Goal: Task Accomplishment & Management: Manage account settings

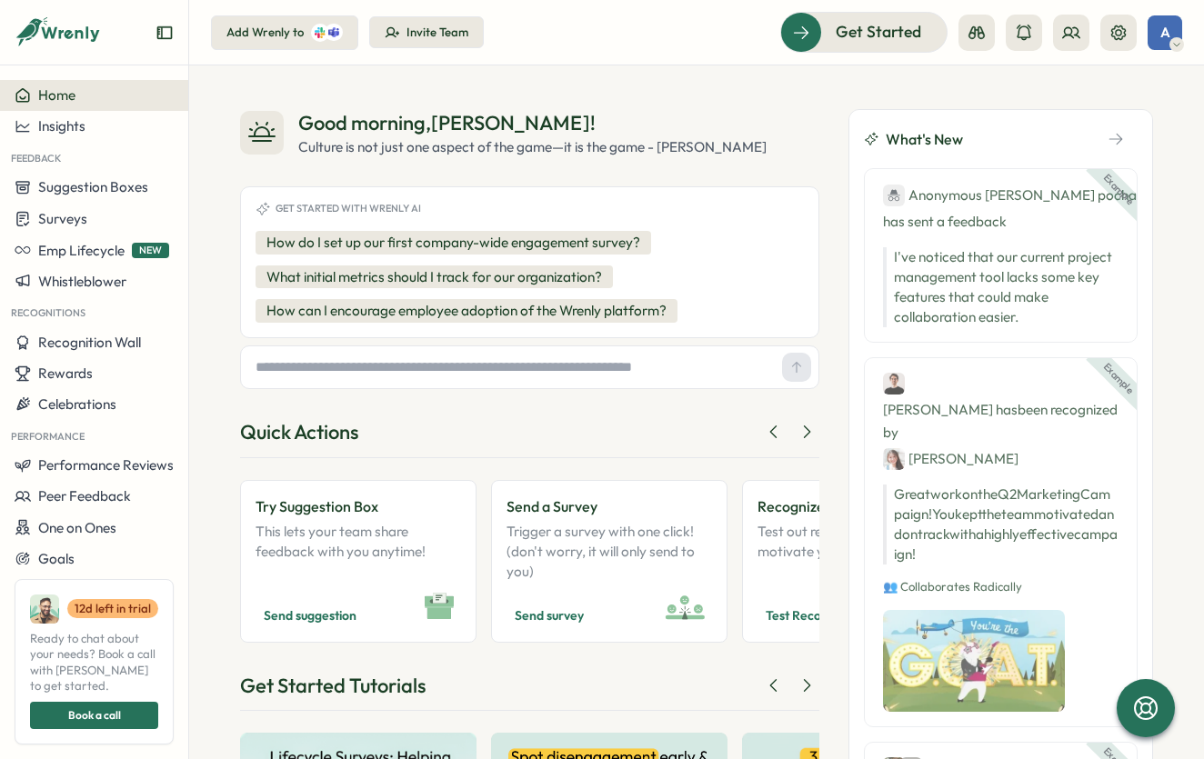
click at [737, 89] on div "Good morning , [PERSON_NAME] ! Culture is not just one aspect of the game—it is…" at bounding box center [696, 412] width 1015 height 694
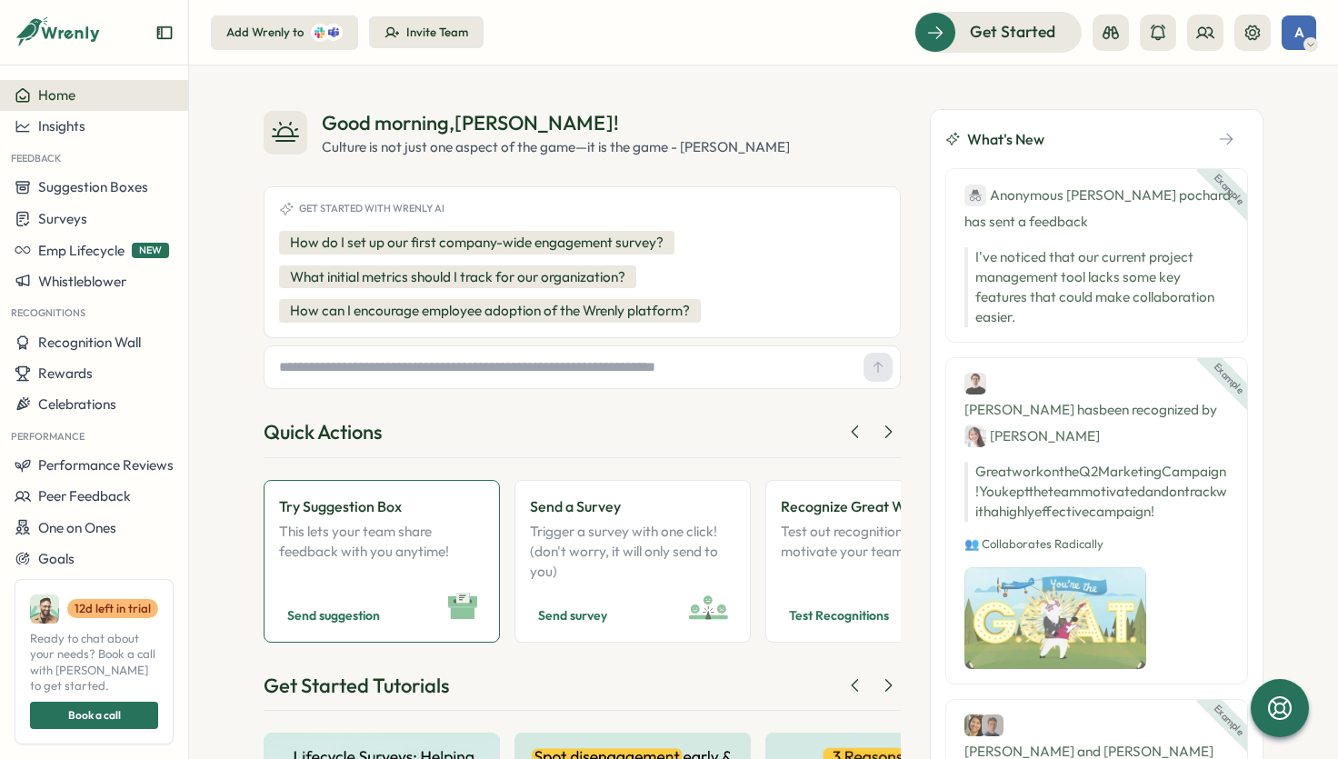
click at [447, 549] on p "This lets your team share feedback with you anytime!" at bounding box center [381, 552] width 205 height 60
click at [388, 545] on p "This lets your team share feedback with you anytime!" at bounding box center [381, 552] width 205 height 60
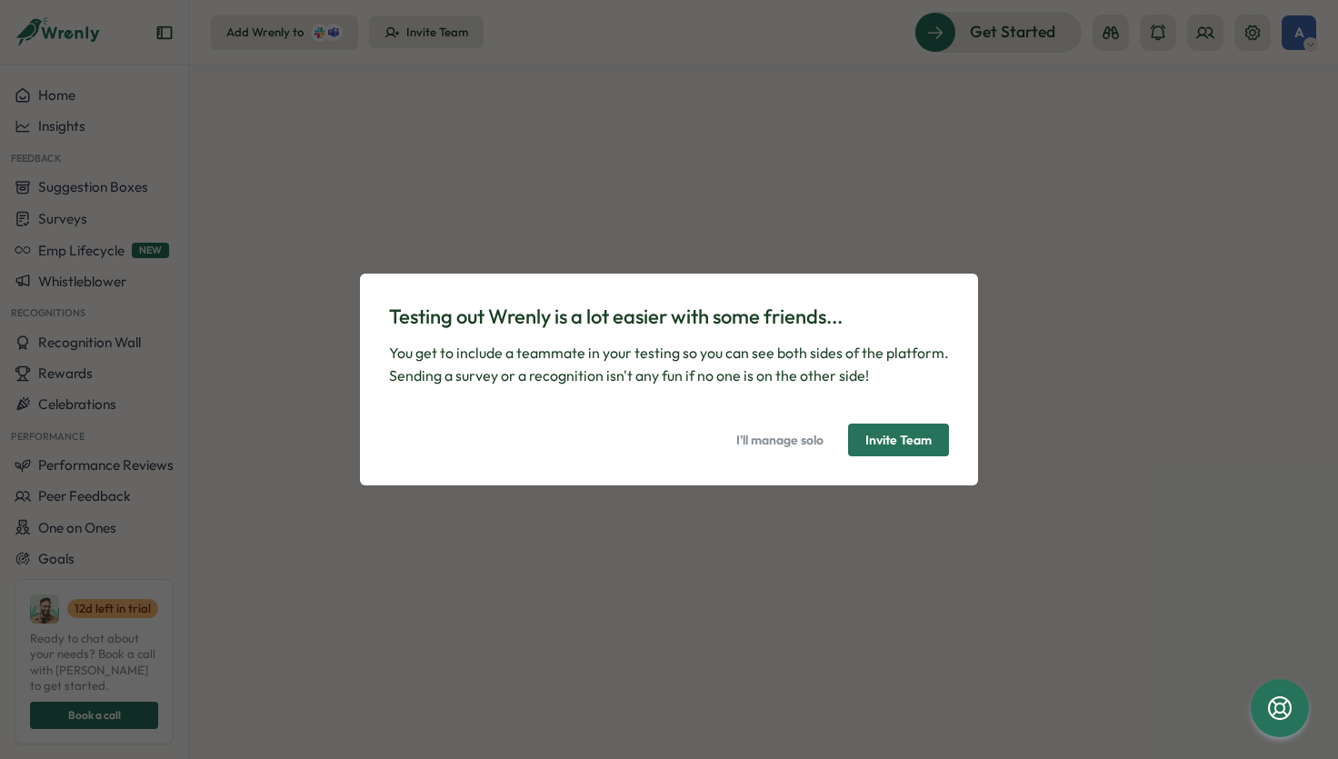
click at [675, 370] on p "You get to include a teammate in your testing so you can see both sides of the …" at bounding box center [669, 364] width 560 height 45
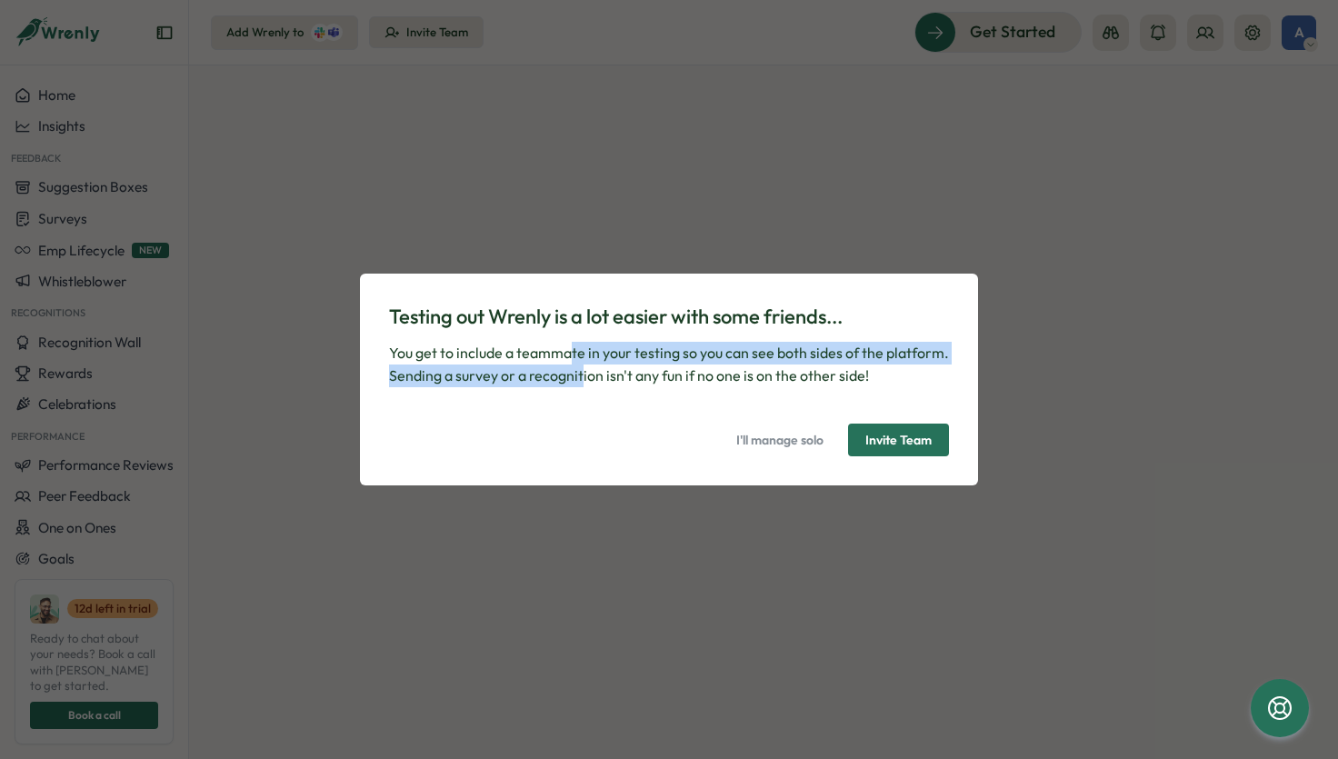
drag, startPoint x: 573, startPoint y: 358, endPoint x: 583, endPoint y: 384, distance: 27.4
click at [583, 384] on p "You get to include a teammate in your testing so you can see both sides of the …" at bounding box center [669, 364] width 560 height 45
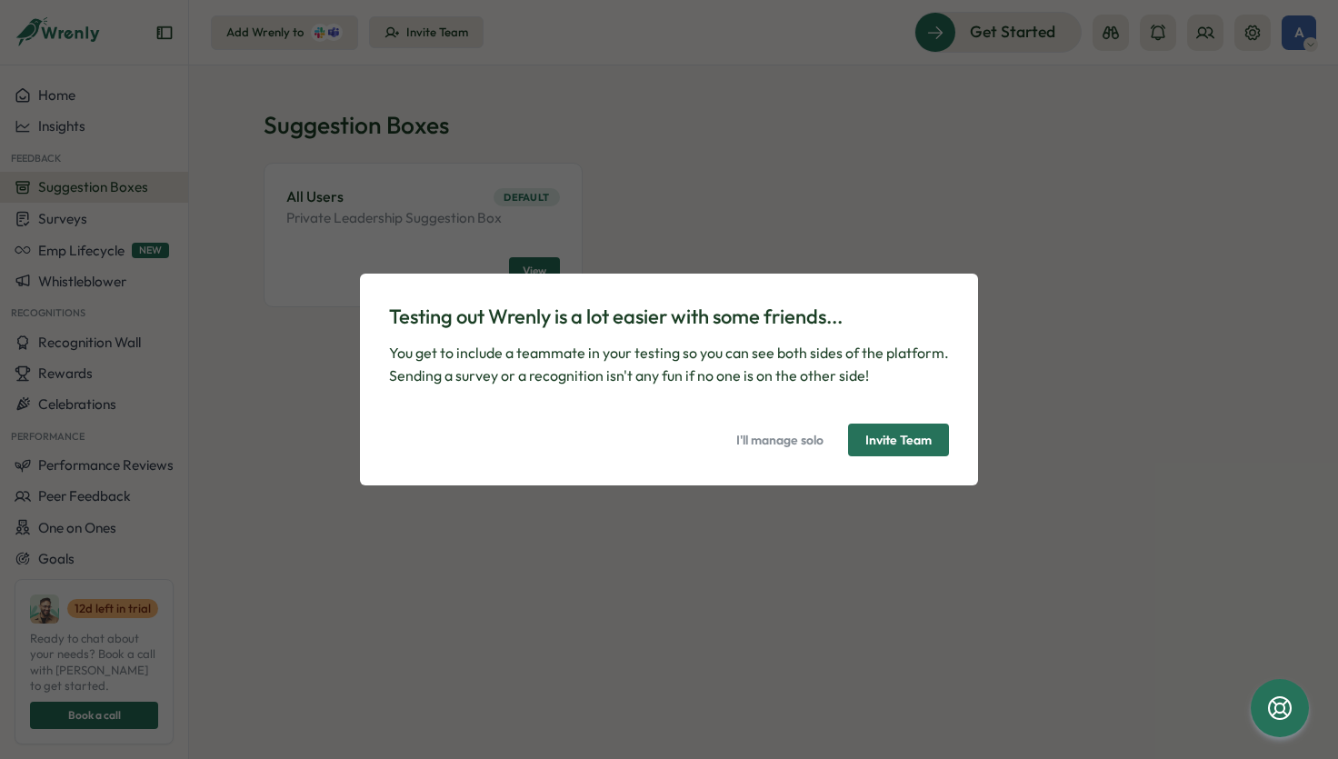
click at [652, 364] on p "You get to include a teammate in your testing so you can see both sides of the …" at bounding box center [669, 364] width 560 height 45
click at [790, 438] on span "I'll manage solo" at bounding box center [780, 440] width 87 height 31
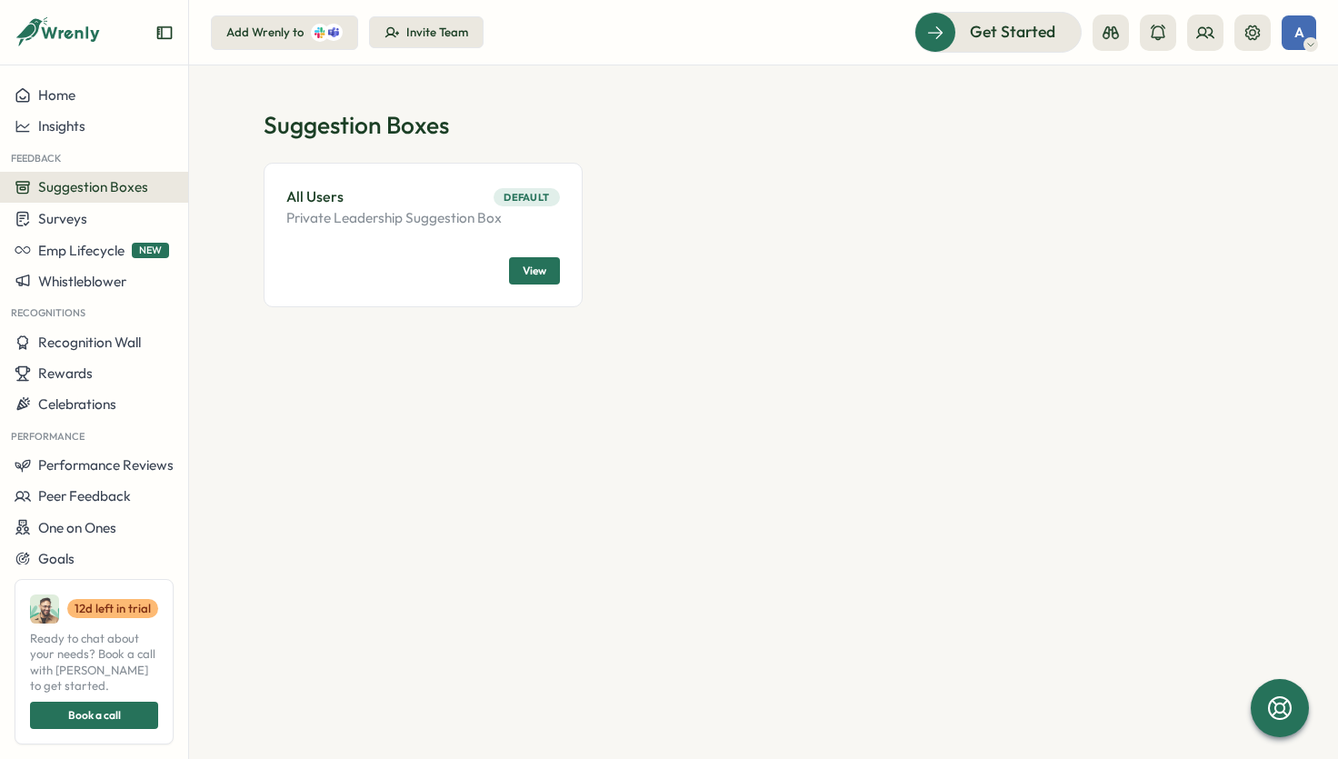
click at [379, 204] on div "All Users Default" at bounding box center [423, 196] width 274 height 23
click at [539, 270] on span "View" at bounding box center [535, 270] width 24 height 25
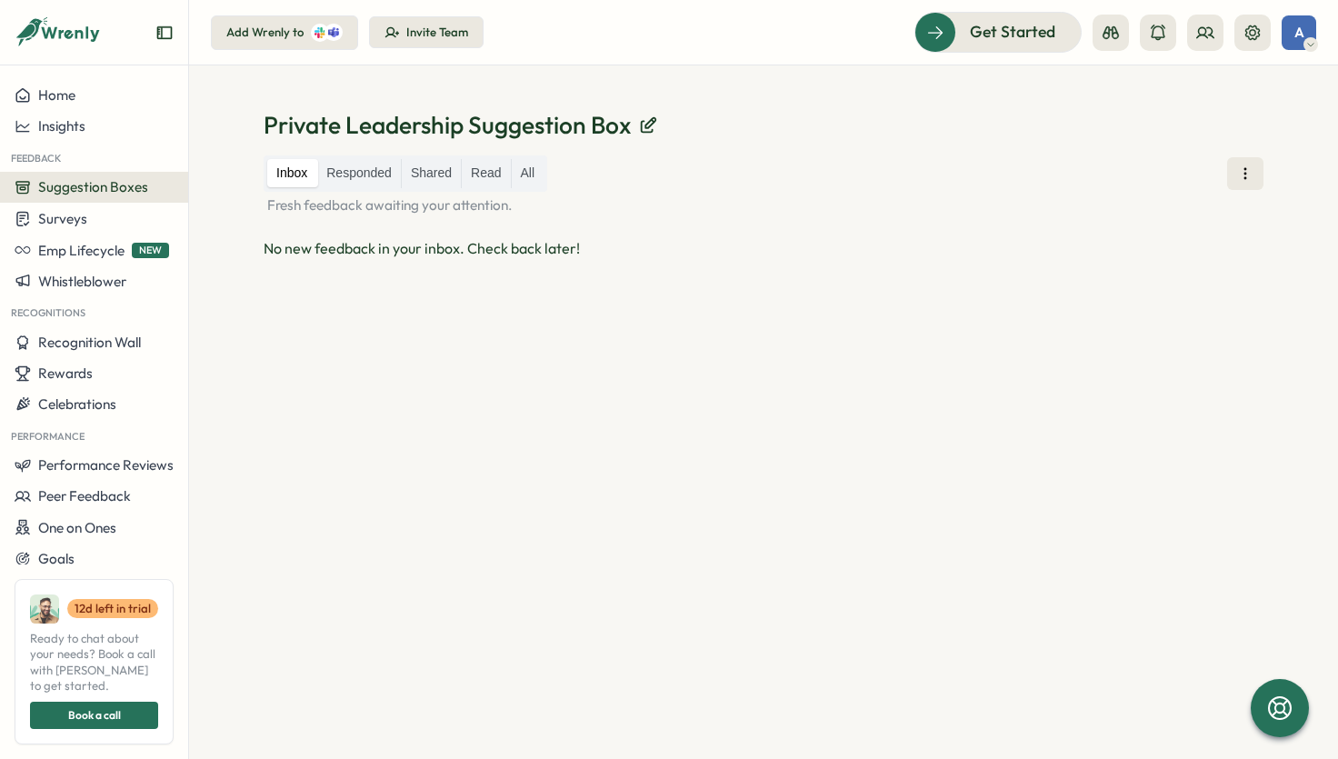
click at [516, 125] on p "Private Leadership Suggestion Box" at bounding box center [447, 125] width 367 height 32
click at [370, 248] on div "No new feedback in your inbox. Check back later!" at bounding box center [764, 248] width 1000 height 23
click at [1248, 175] on icon at bounding box center [1246, 174] width 18 height 18
click at [1215, 105] on div "Private Leadership Suggestion Box Inbox Responded Shared Read All Fresh feedbac…" at bounding box center [763, 412] width 1149 height 694
click at [1256, 26] on icon at bounding box center [1253, 32] width 15 height 15
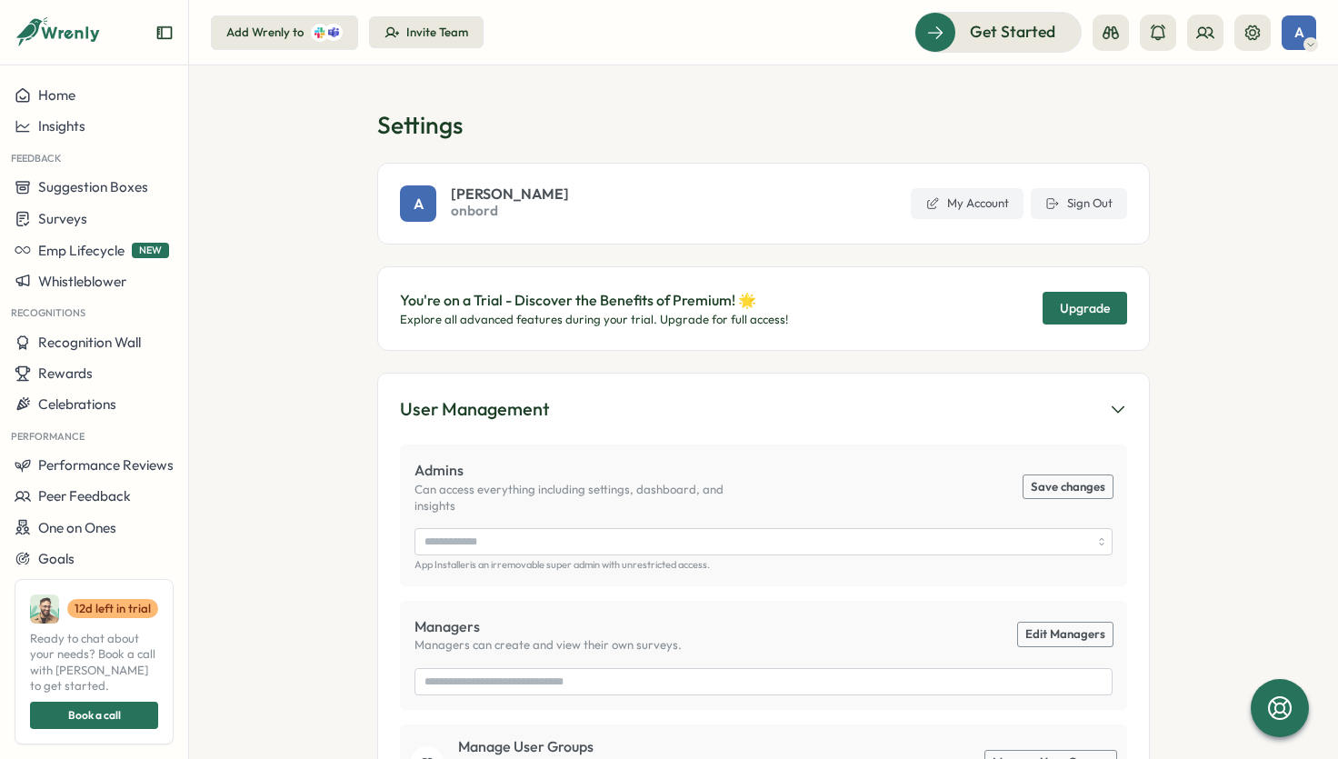
click at [872, 116] on h1 "Settings" at bounding box center [763, 125] width 773 height 32
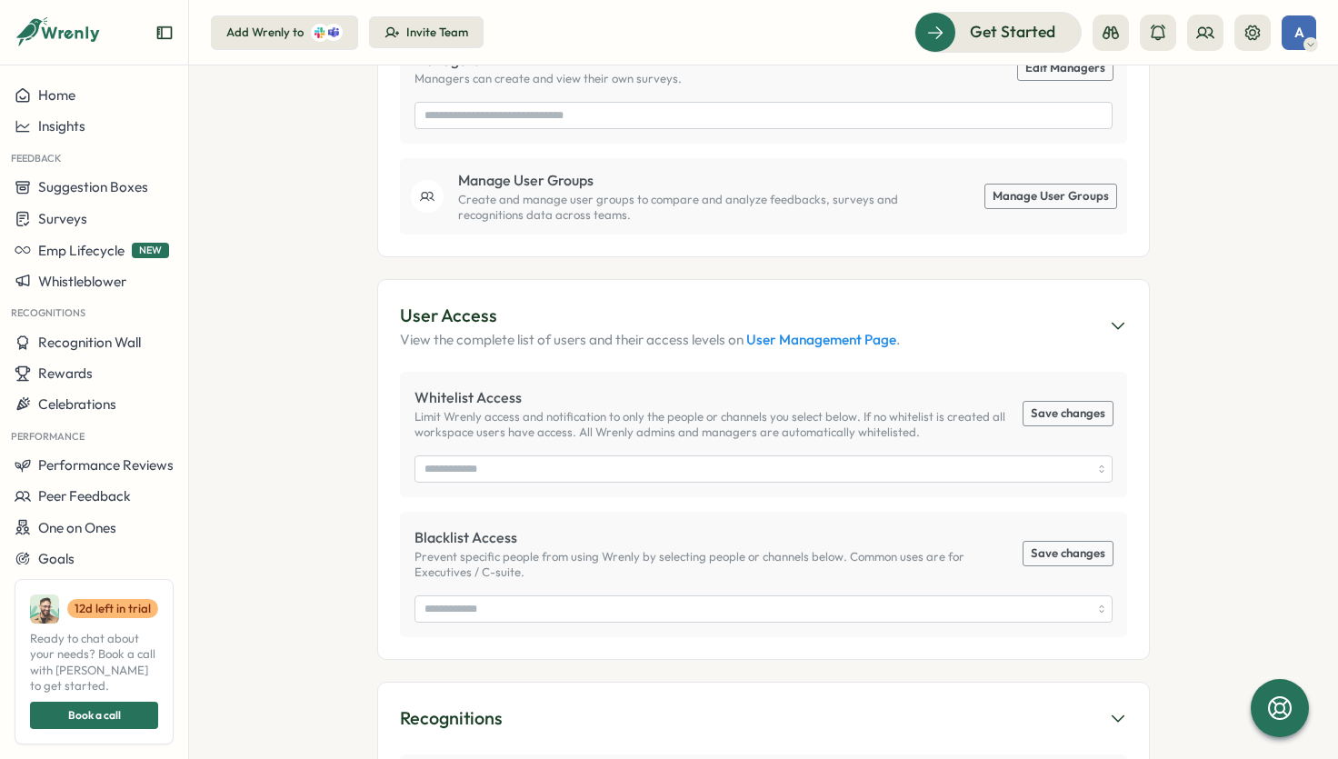
scroll to position [579, 0]
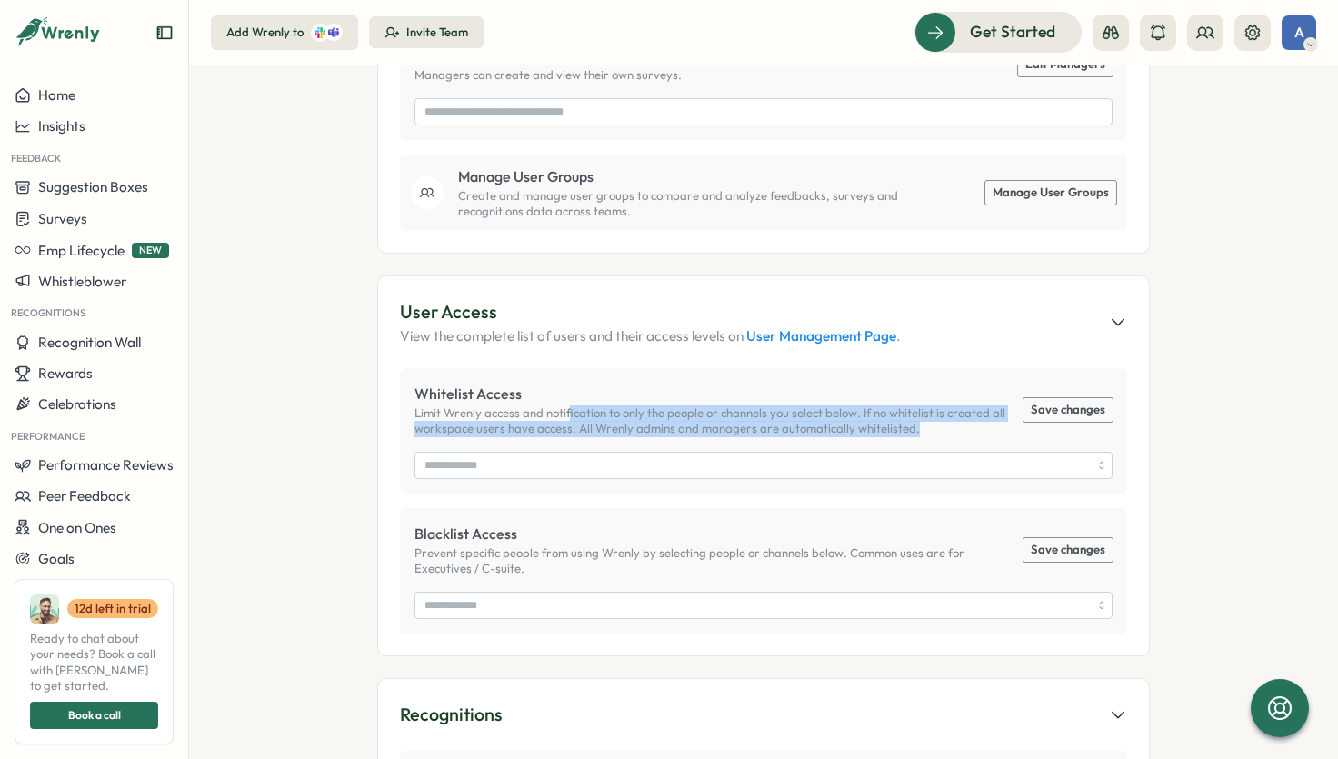
drag, startPoint x: 562, startPoint y: 395, endPoint x: 626, endPoint y: 419, distance: 68.2
click at [626, 419] on div "Whitelist Access Limit Wrenly access and notification to only the people or cha…" at bounding box center [763, 430] width 727 height 125
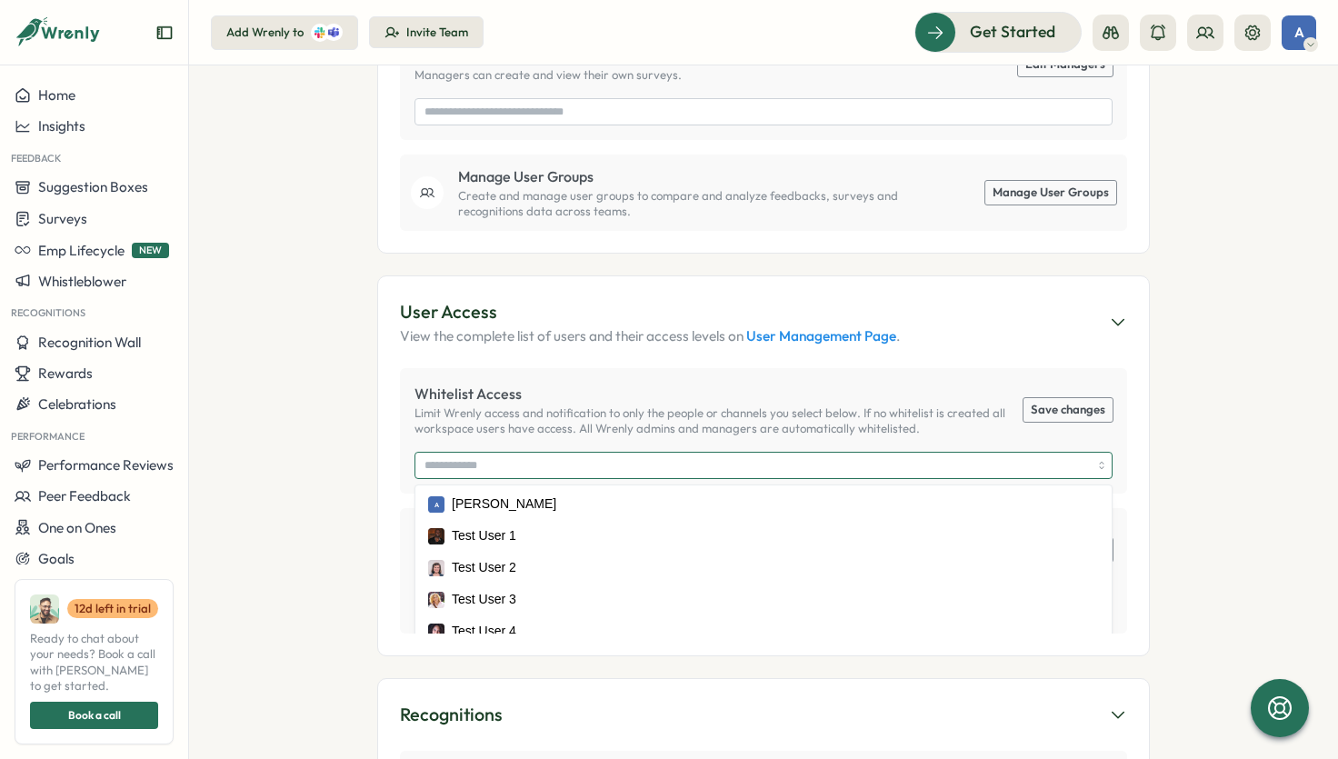
click at [722, 453] on input "search" at bounding box center [758, 465] width 666 height 25
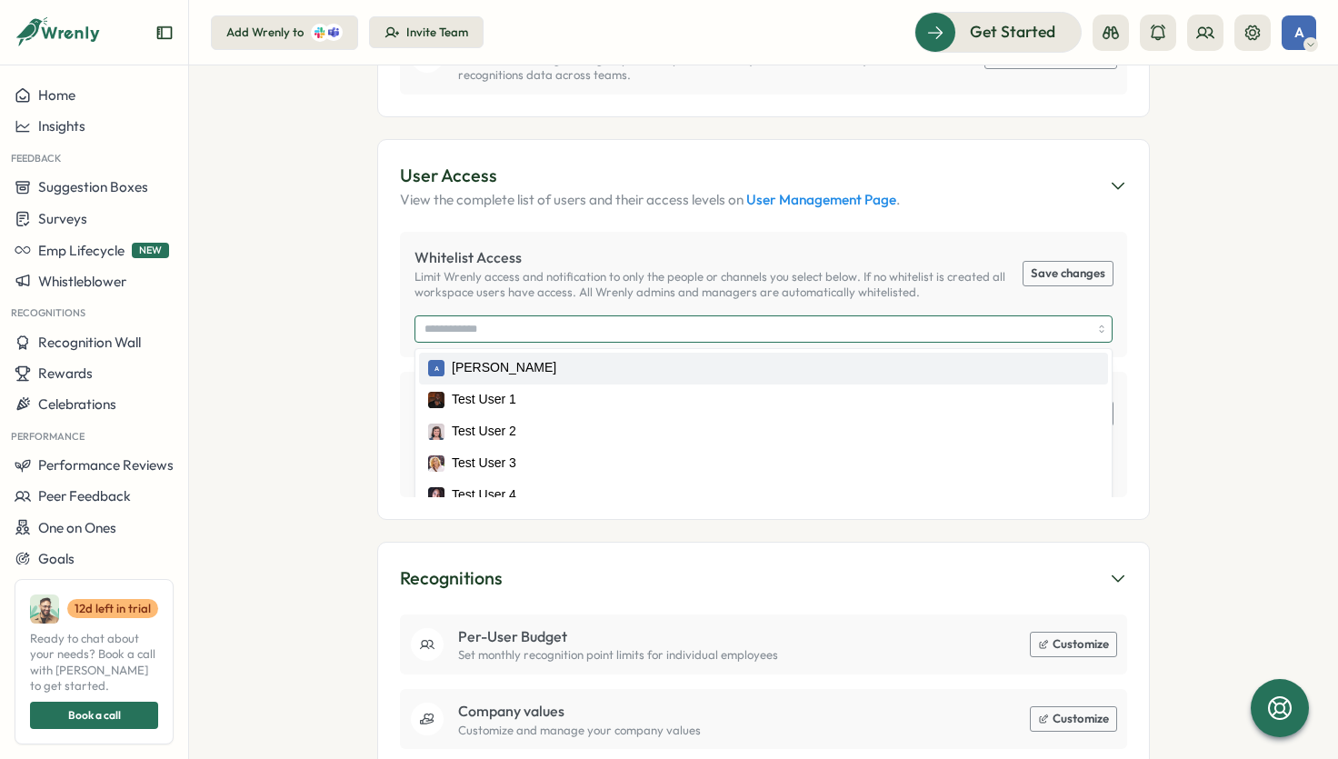
scroll to position [737, 0]
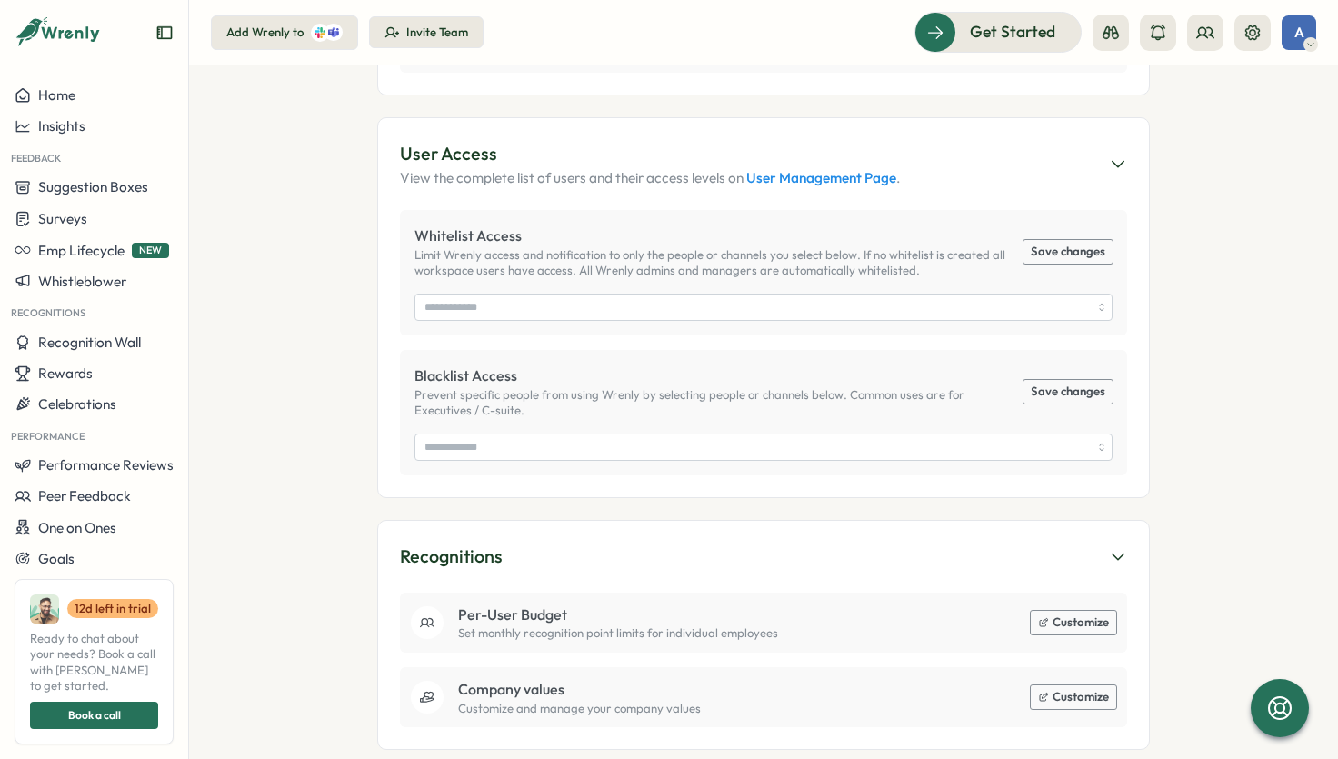
click at [1194, 366] on section "Settings A adrian onbord My Account Sign Out You're on a Trial - Discover the B…" at bounding box center [763, 412] width 1149 height 694
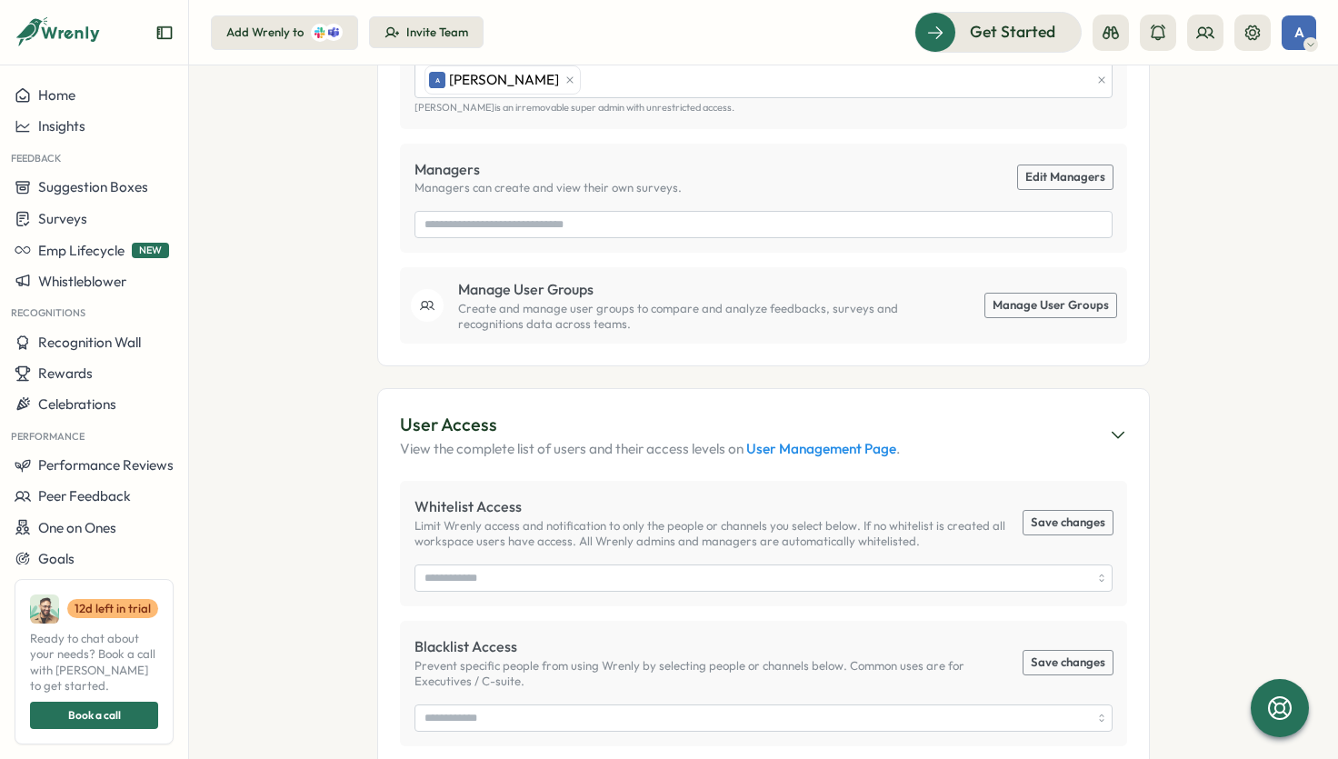
scroll to position [272, 0]
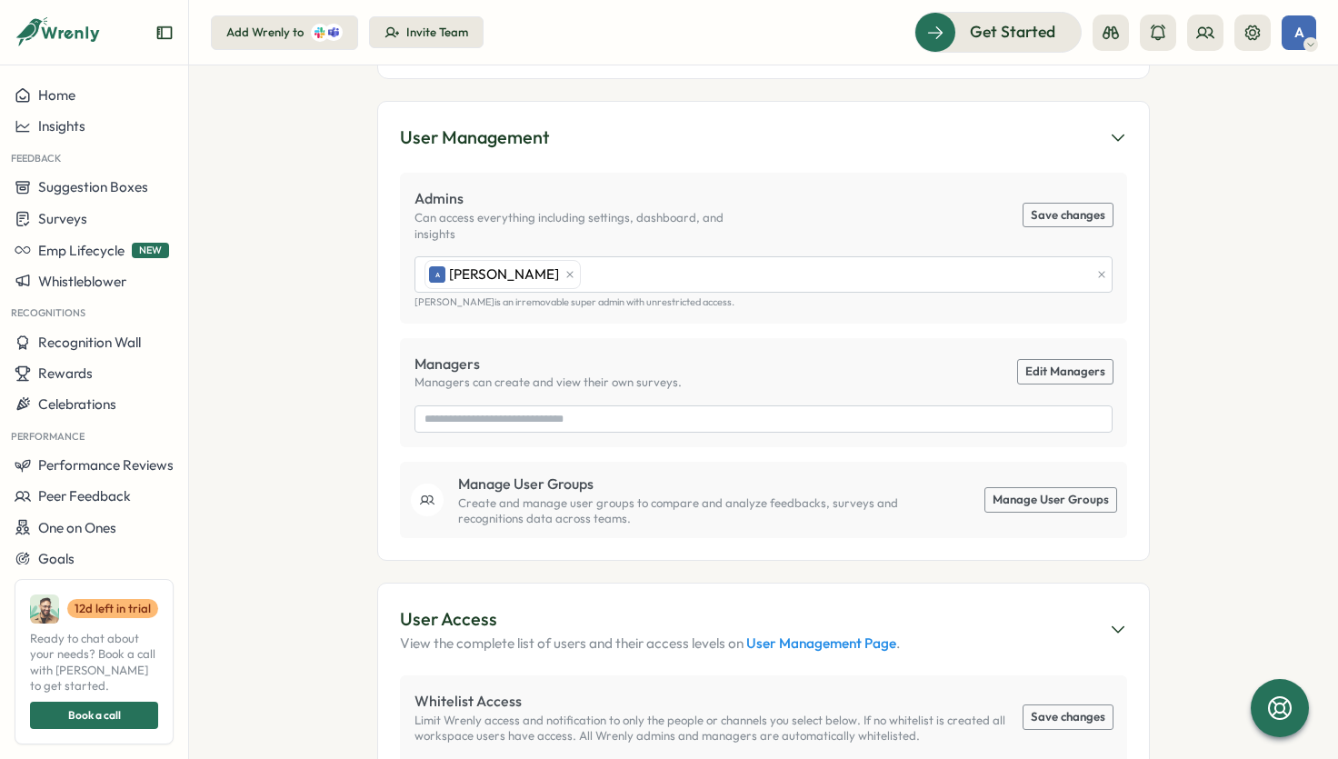
click at [1006, 488] on link "Manage User Groups" at bounding box center [1051, 500] width 131 height 24
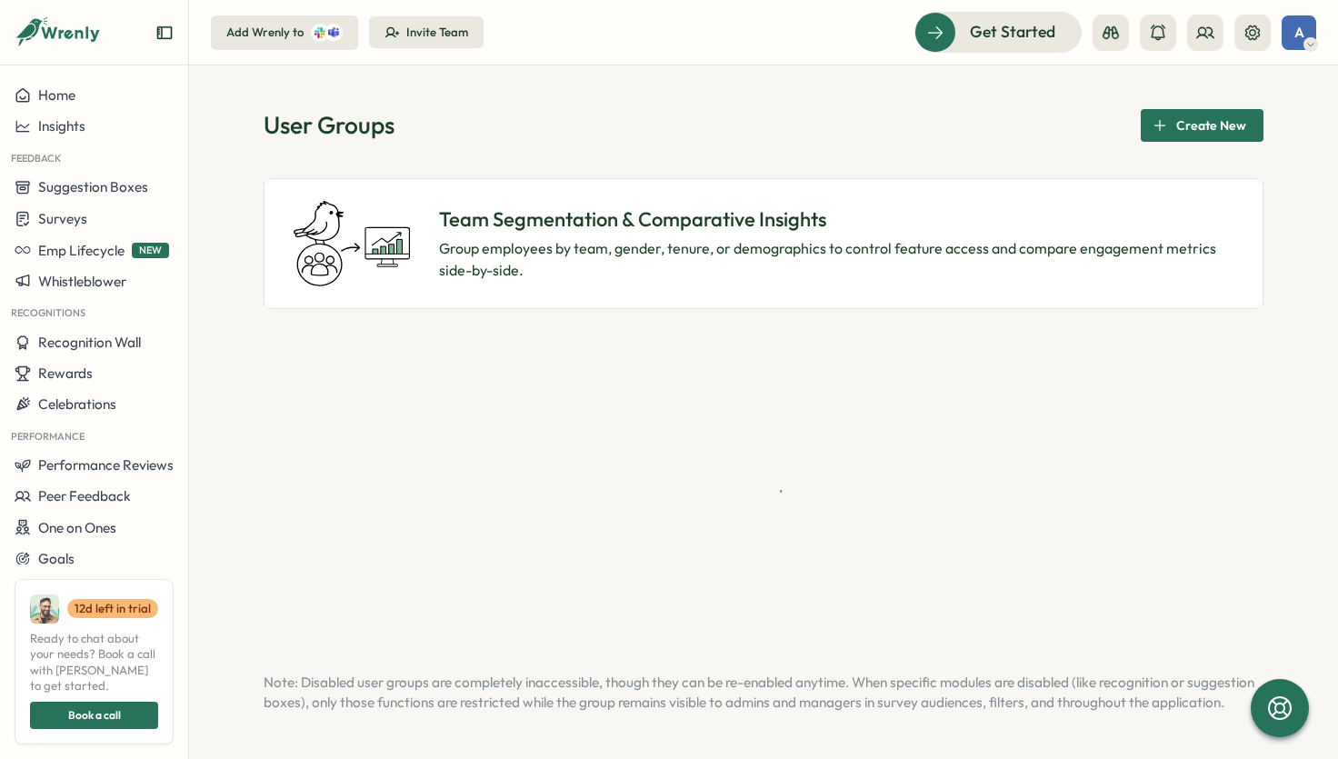
click at [728, 119] on div "User Groups Create New" at bounding box center [764, 125] width 1000 height 33
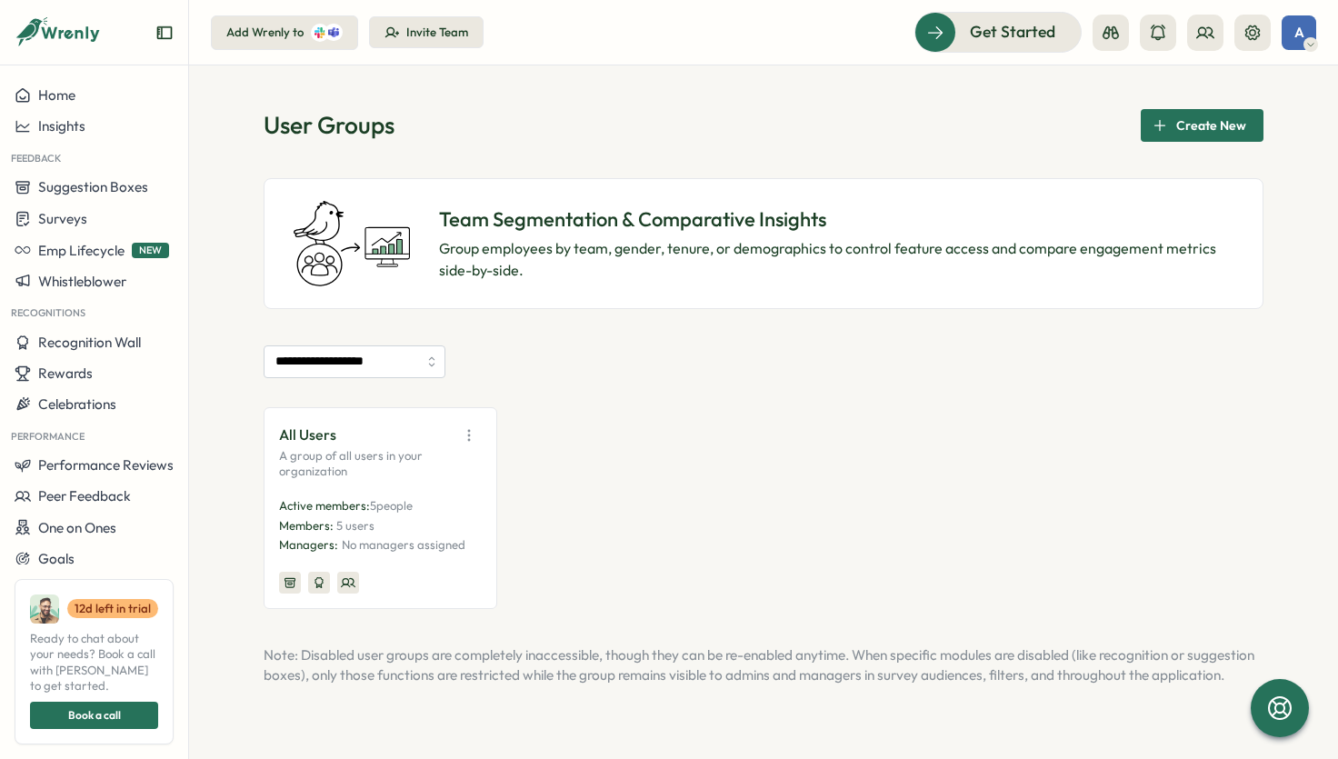
click at [584, 420] on div "All Users A group of all users in your organization Active members: 5 people Me…" at bounding box center [764, 508] width 1000 height 202
click at [556, 457] on div "All Users A group of all users in your organization Active members: 5 people Me…" at bounding box center [764, 508] width 1000 height 202
click at [684, 397] on div "**********" at bounding box center [764, 478] width 1000 height 264
click at [1018, 41] on span "Get Started" at bounding box center [987, 32] width 85 height 24
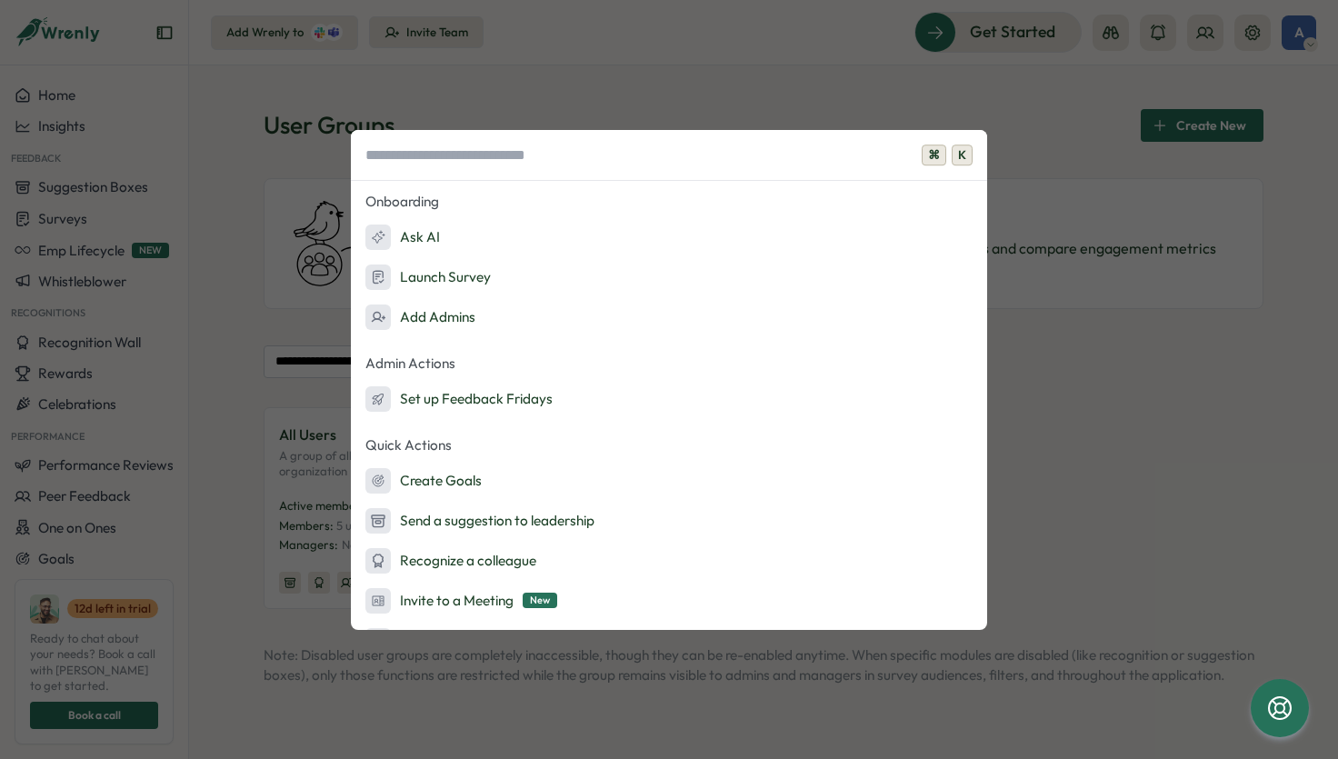
click at [874, 96] on div "⌘ K Onboarding Ask AI Launch Survey Add Admins Admin Actions Set up Feedback Fr…" at bounding box center [669, 379] width 1338 height 759
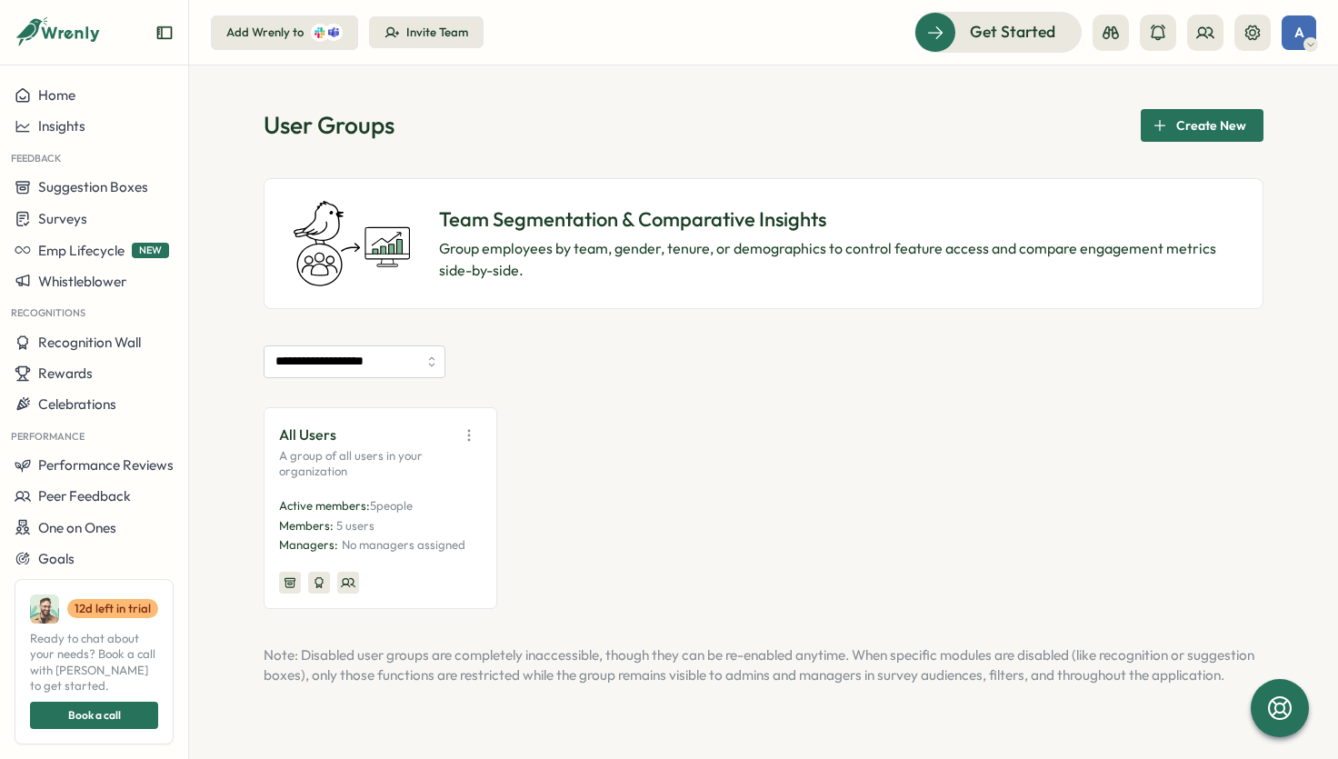
click at [635, 142] on div "**********" at bounding box center [764, 397] width 1000 height 576
click at [115, 95] on div "Home" at bounding box center [94, 95] width 159 height 16
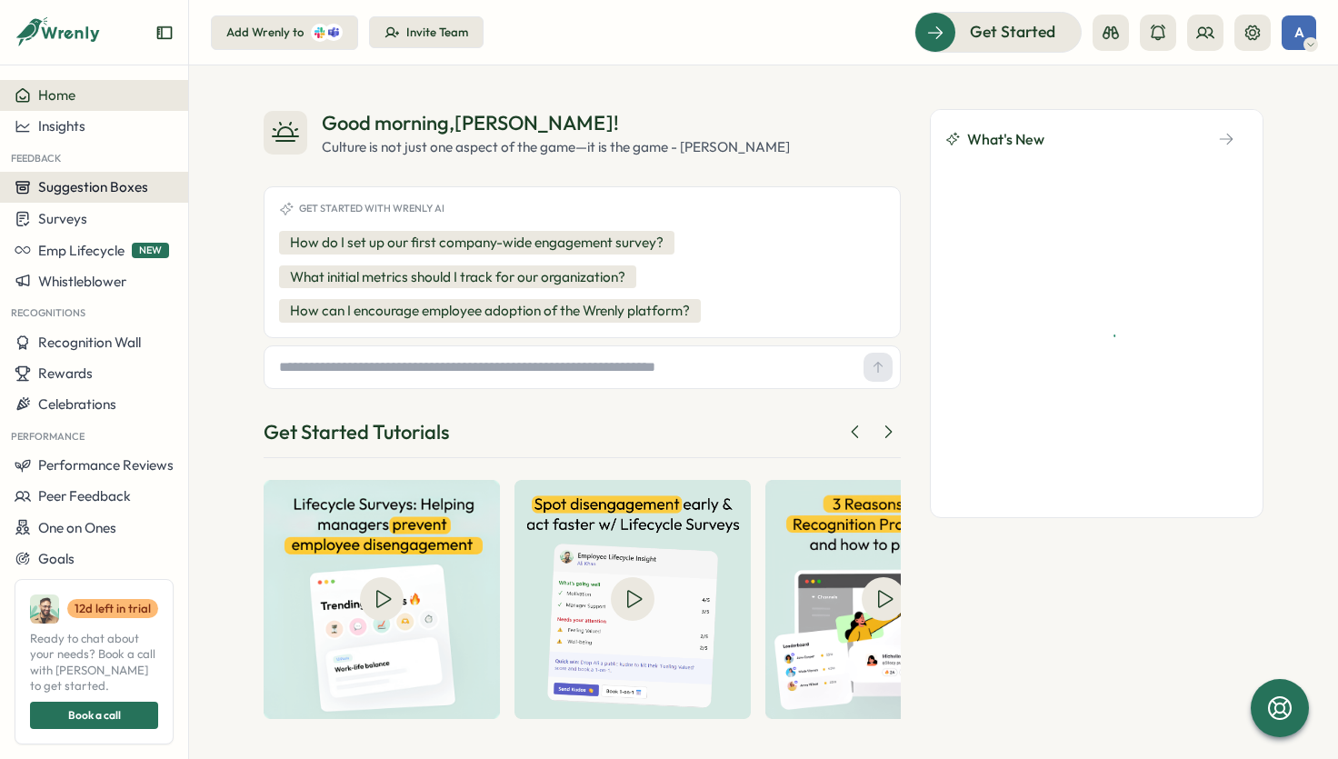
click at [132, 188] on span "Suggestion Boxes" at bounding box center [93, 186] width 110 height 17
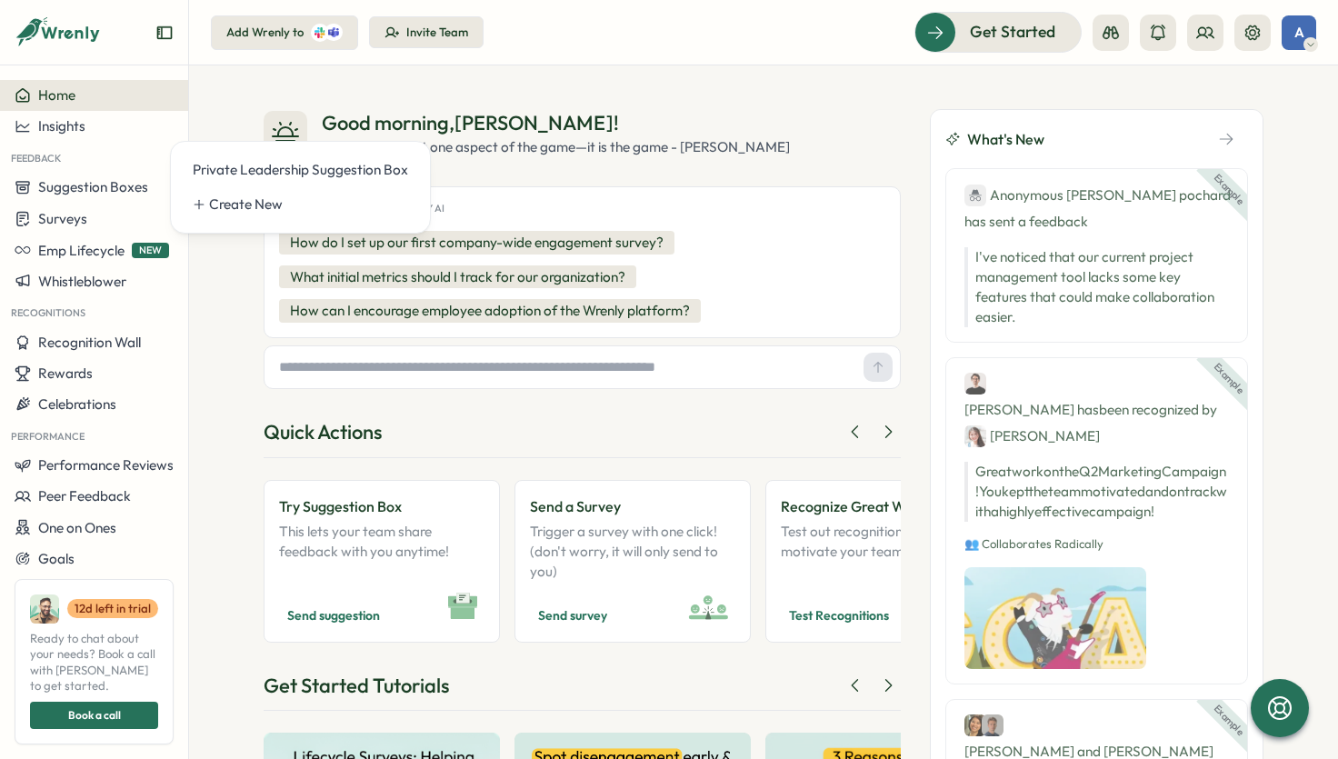
click at [566, 94] on div "Good morning , adrian ! Culture is not just one aspect of the game—it is the ga…" at bounding box center [763, 412] width 1149 height 694
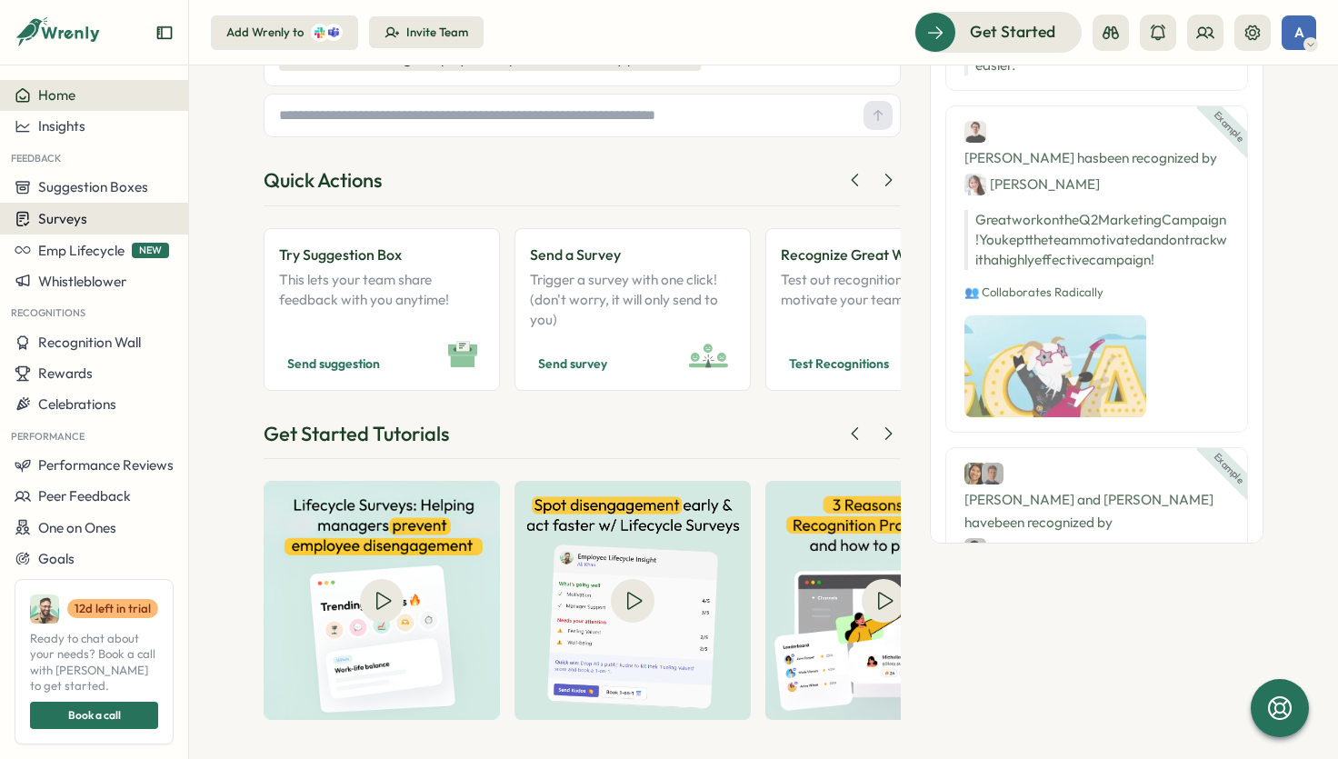
click at [101, 226] on div "Surveys" at bounding box center [94, 218] width 159 height 17
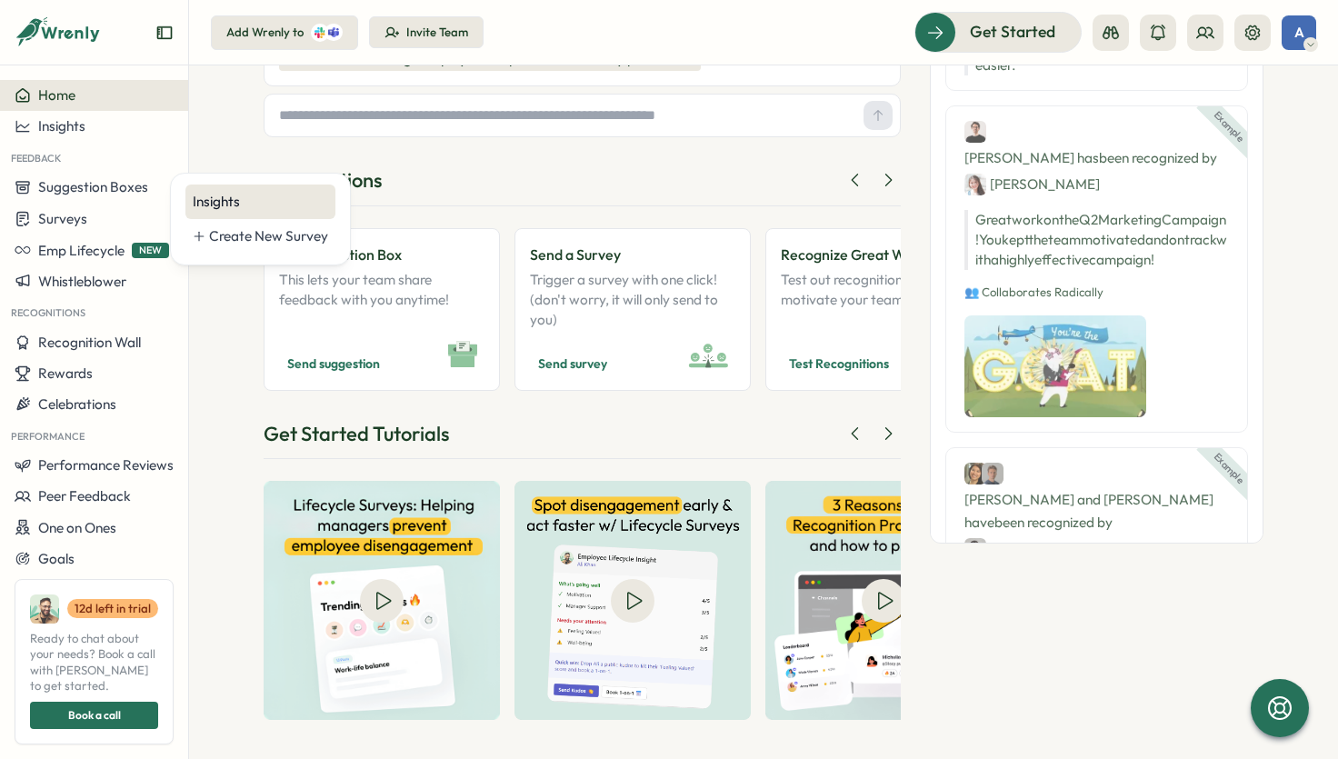
click at [223, 195] on div "Insights" at bounding box center [260, 202] width 135 height 20
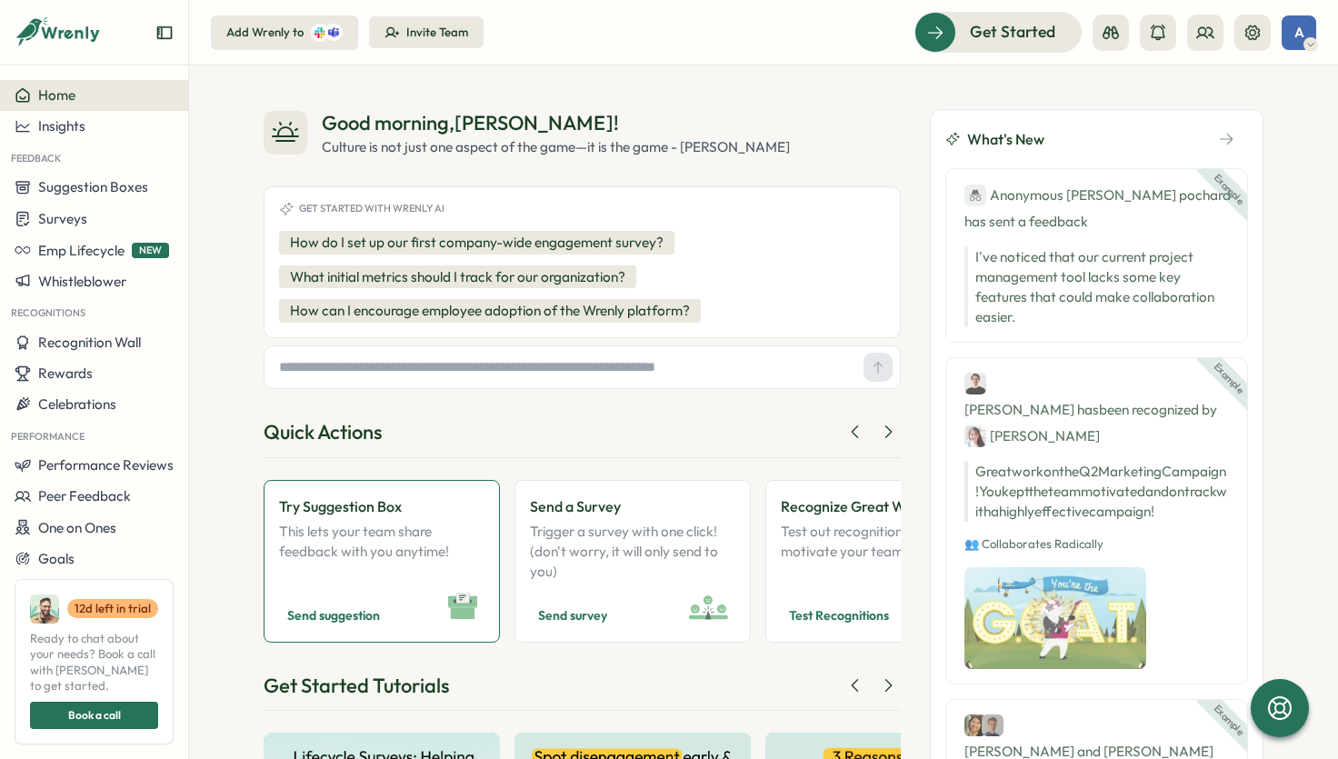
click at [386, 525] on p "This lets your team share feedback with you anytime!" at bounding box center [381, 552] width 205 height 60
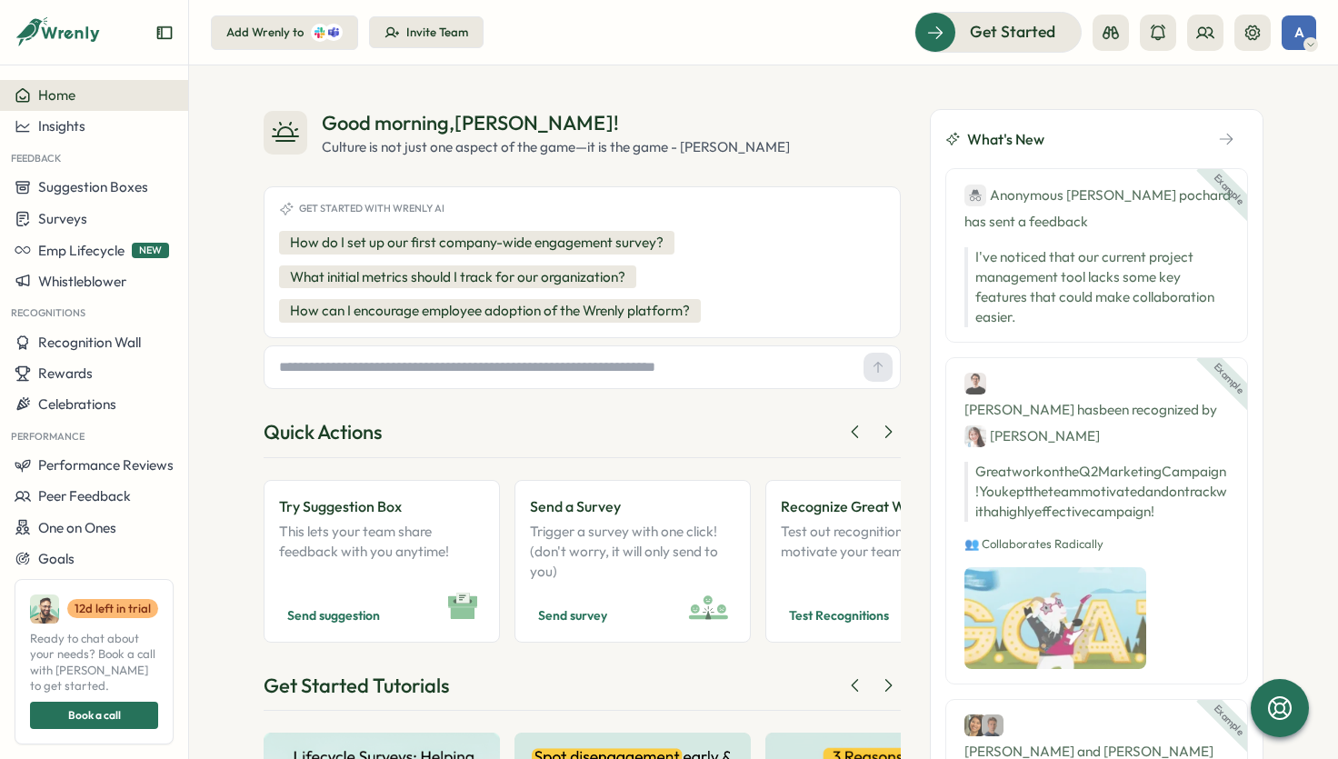
click at [742, 85] on div "Good morning , [PERSON_NAME] ! Culture is not just one aspect of the game—it is…" at bounding box center [763, 412] width 1149 height 694
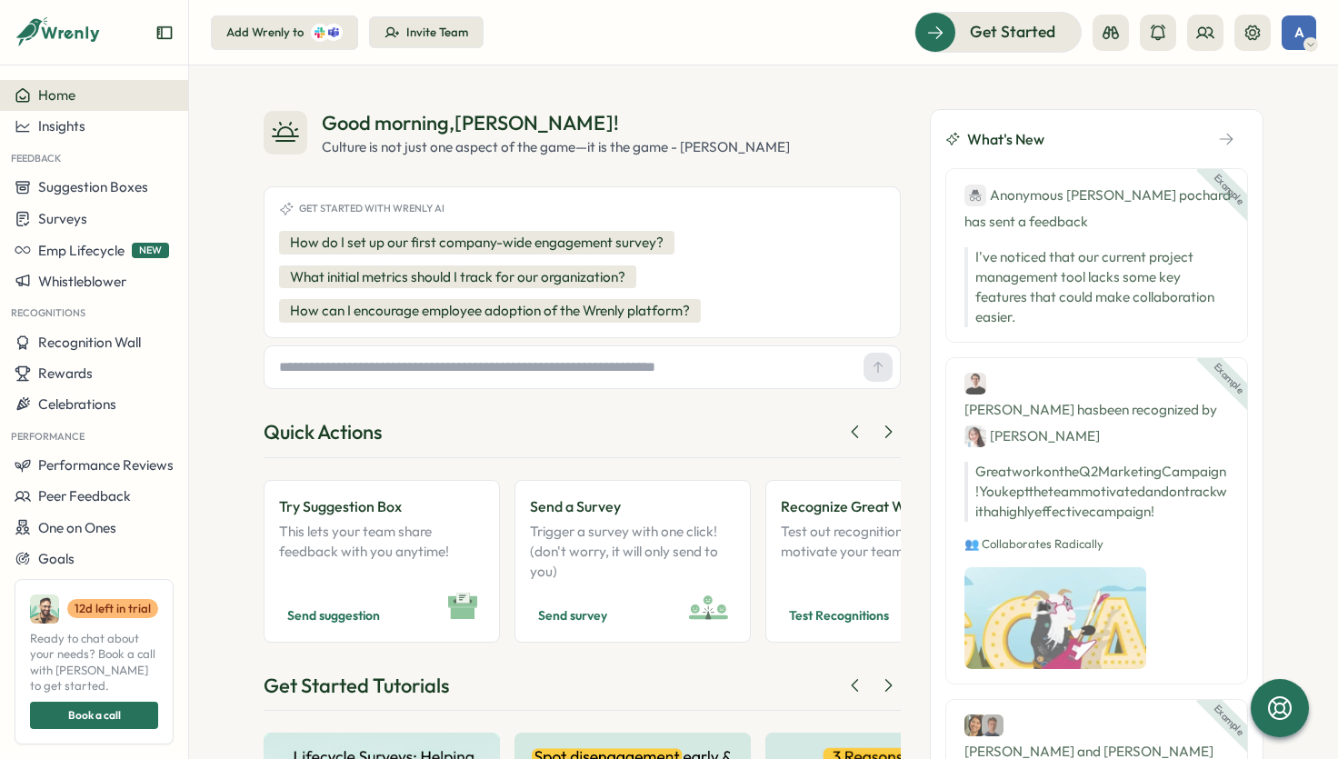
click at [656, 107] on div "Good morning , [PERSON_NAME] ! Culture is not just one aspect of the game—it is…" at bounding box center [763, 412] width 1149 height 694
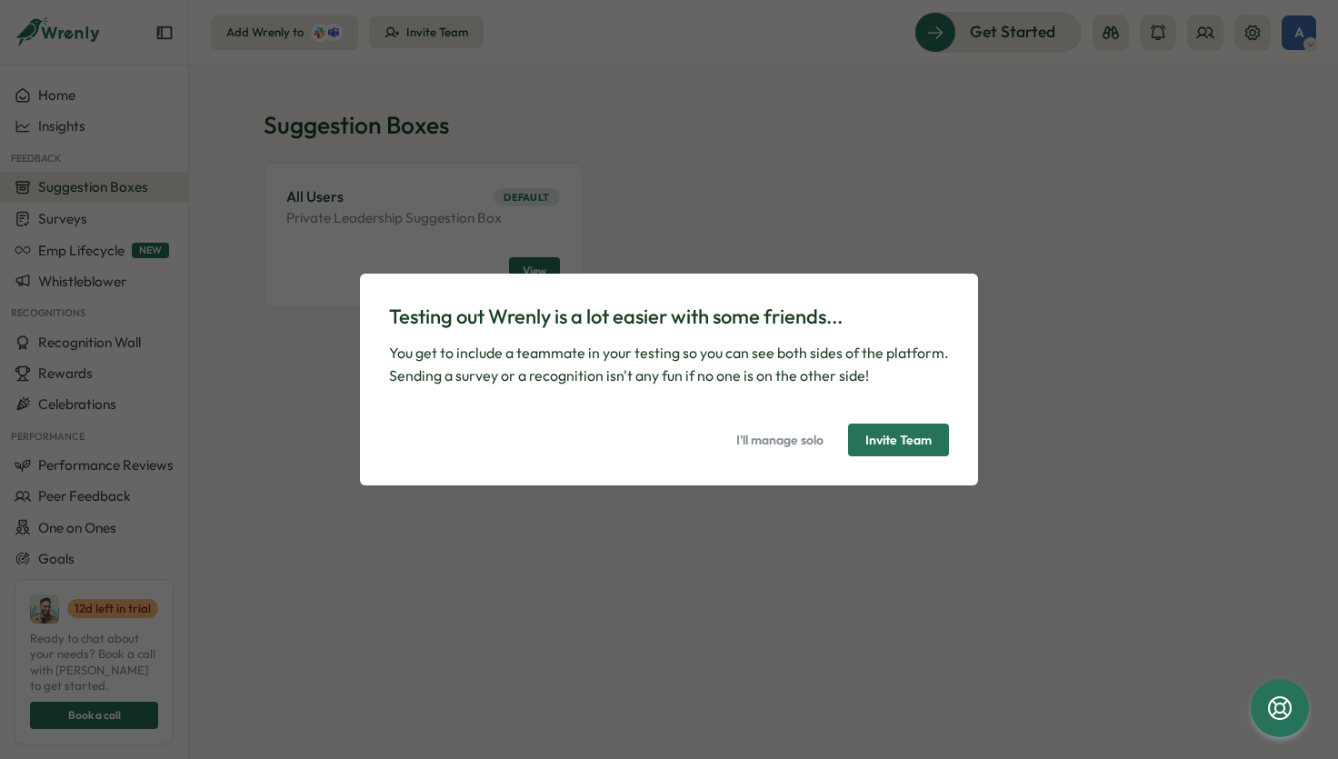
click at [630, 366] on p "You get to include a teammate in your testing so you can see both sides of the …" at bounding box center [669, 364] width 560 height 45
click at [747, 436] on span "I'll manage solo" at bounding box center [780, 440] width 87 height 31
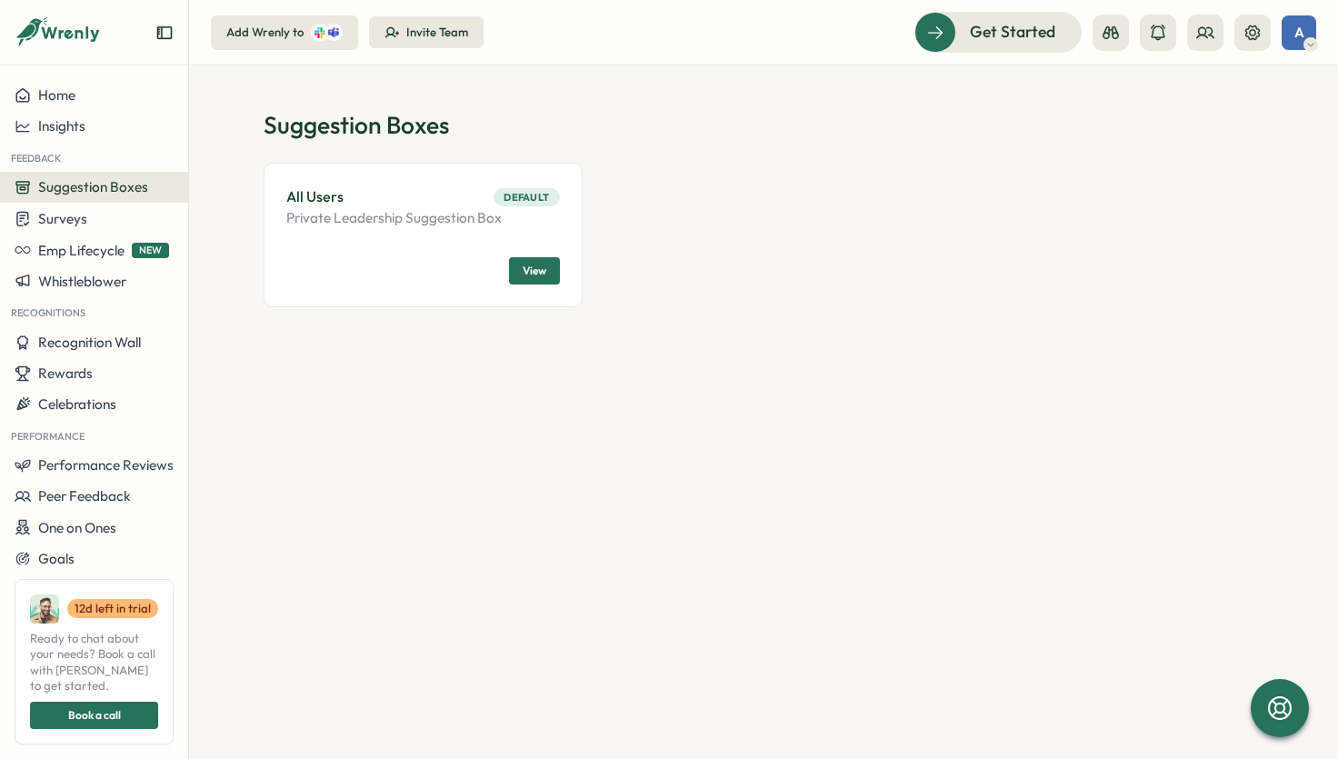
click at [531, 268] on span "View" at bounding box center [535, 270] width 24 height 25
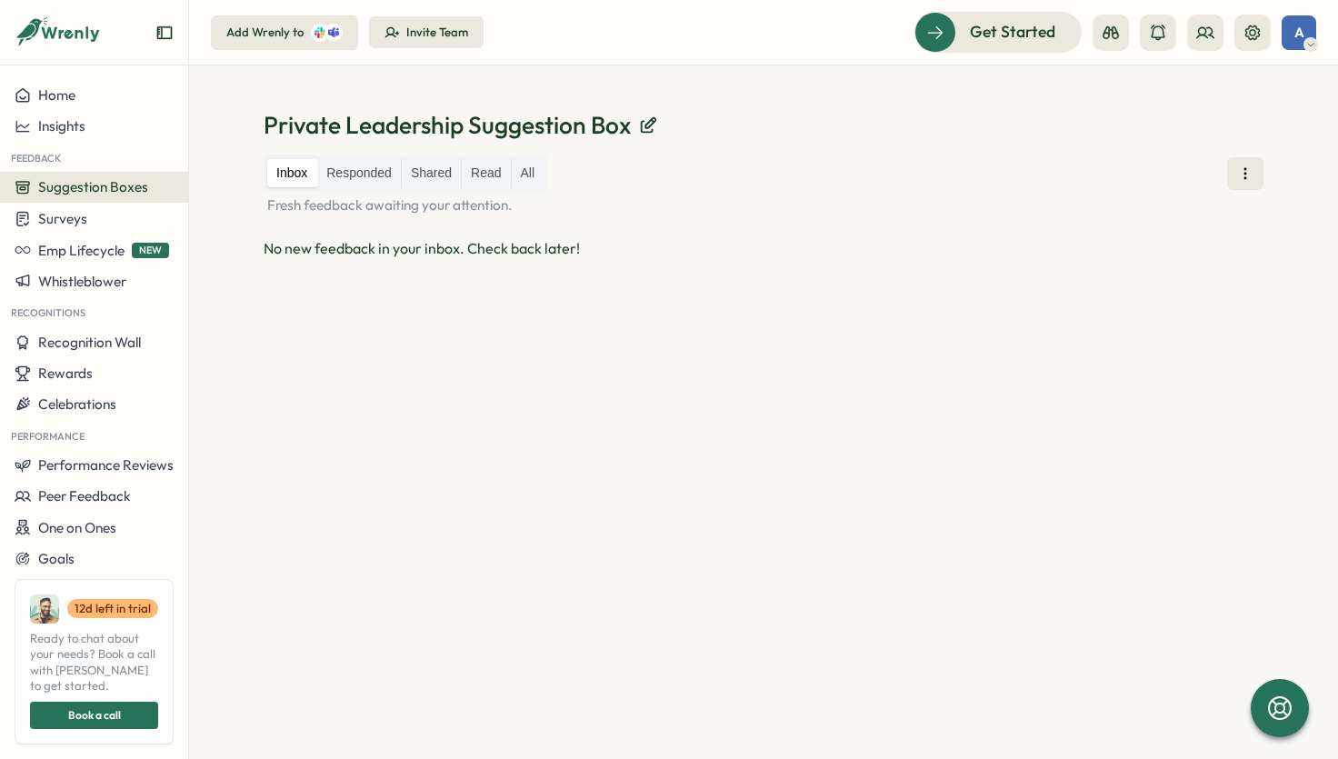
click at [386, 253] on div "No new feedback in your inbox. Check back later!" at bounding box center [764, 248] width 1000 height 23
click at [367, 179] on label "Responded" at bounding box center [359, 173] width 84 height 29
click at [288, 175] on label "Inbox" at bounding box center [291, 173] width 49 height 29
click at [1255, 172] on button at bounding box center [1246, 173] width 36 height 33
click at [1055, 590] on div "Inbox Responded Shared Read All Fresh feedback awaiting your attention. No new …" at bounding box center [764, 435] width 1000 height 560
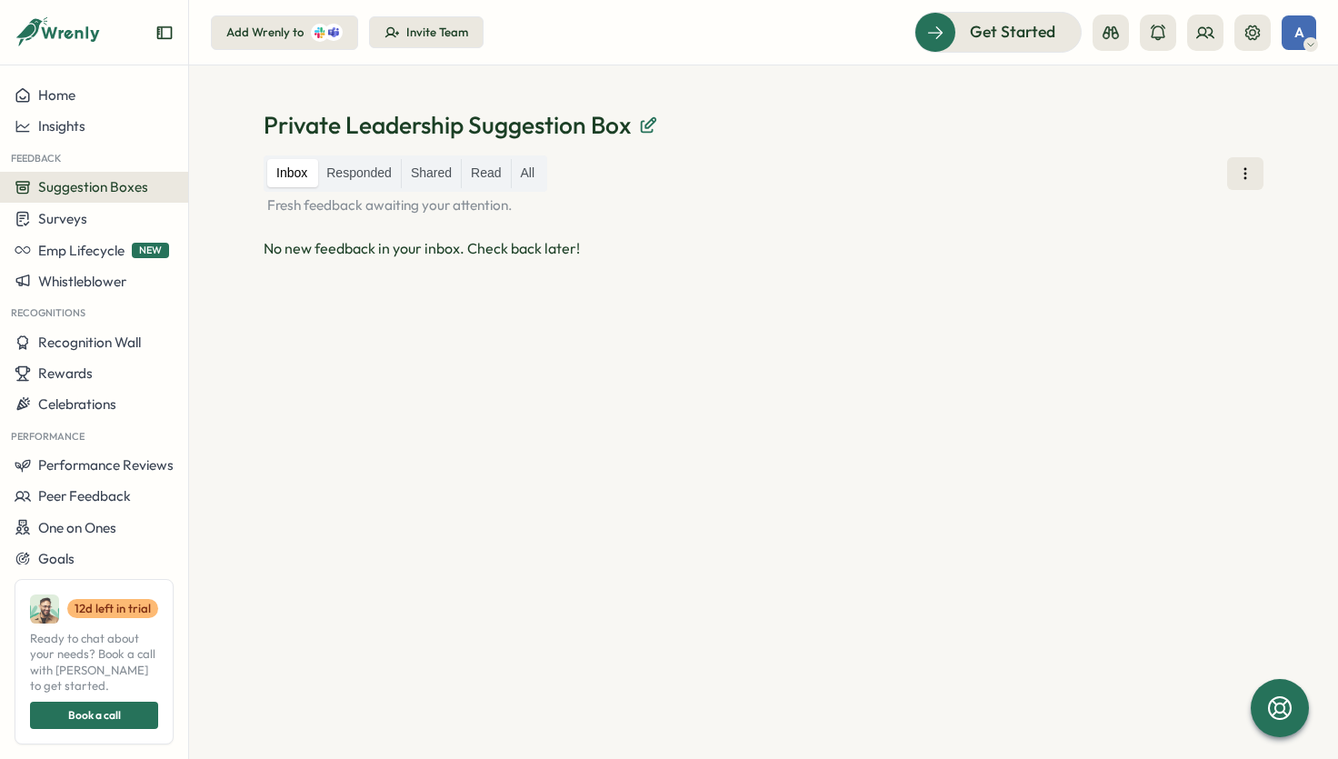
click at [650, 125] on icon at bounding box center [648, 125] width 20 height 20
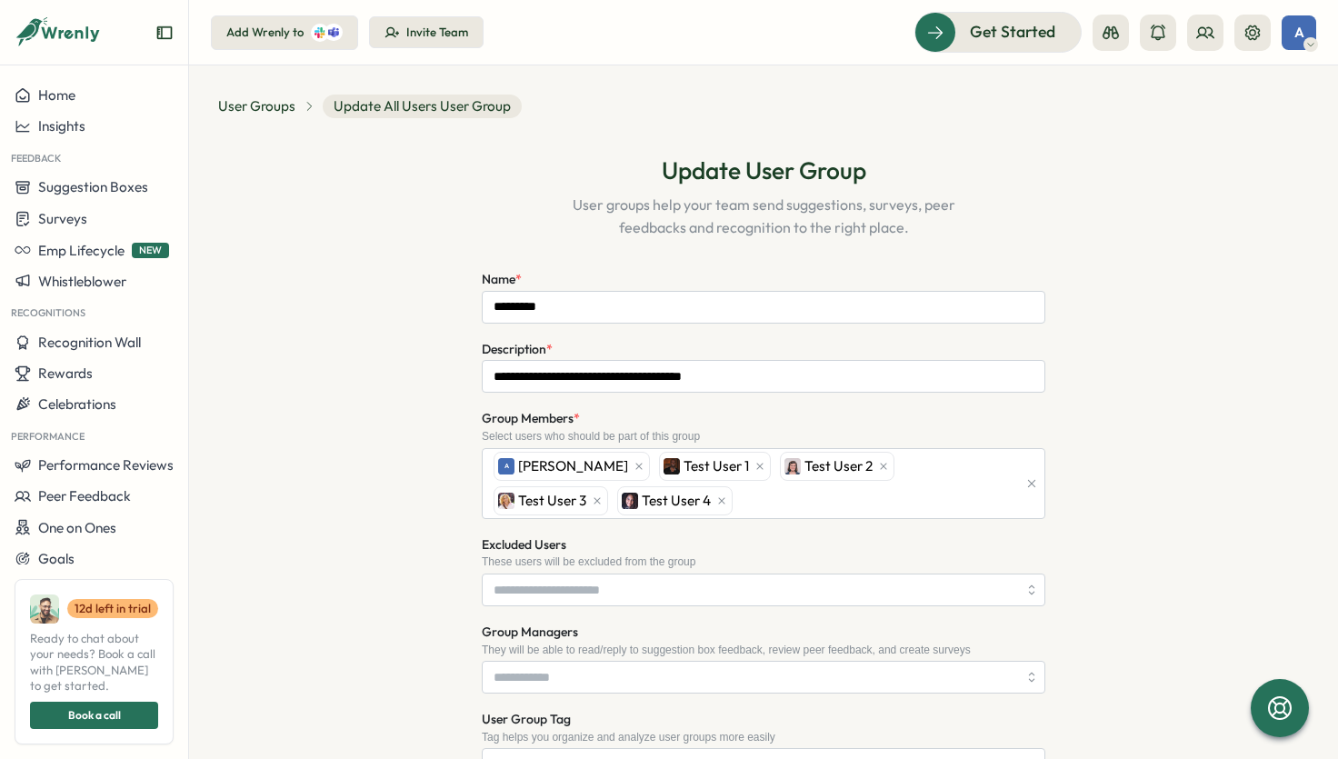
click at [1308, 29] on div "A" at bounding box center [1299, 32] width 35 height 35
click at [1217, 28] on button at bounding box center [1206, 33] width 36 height 36
click at [1204, 84] on div "Org Members" at bounding box center [1205, 90] width 115 height 20
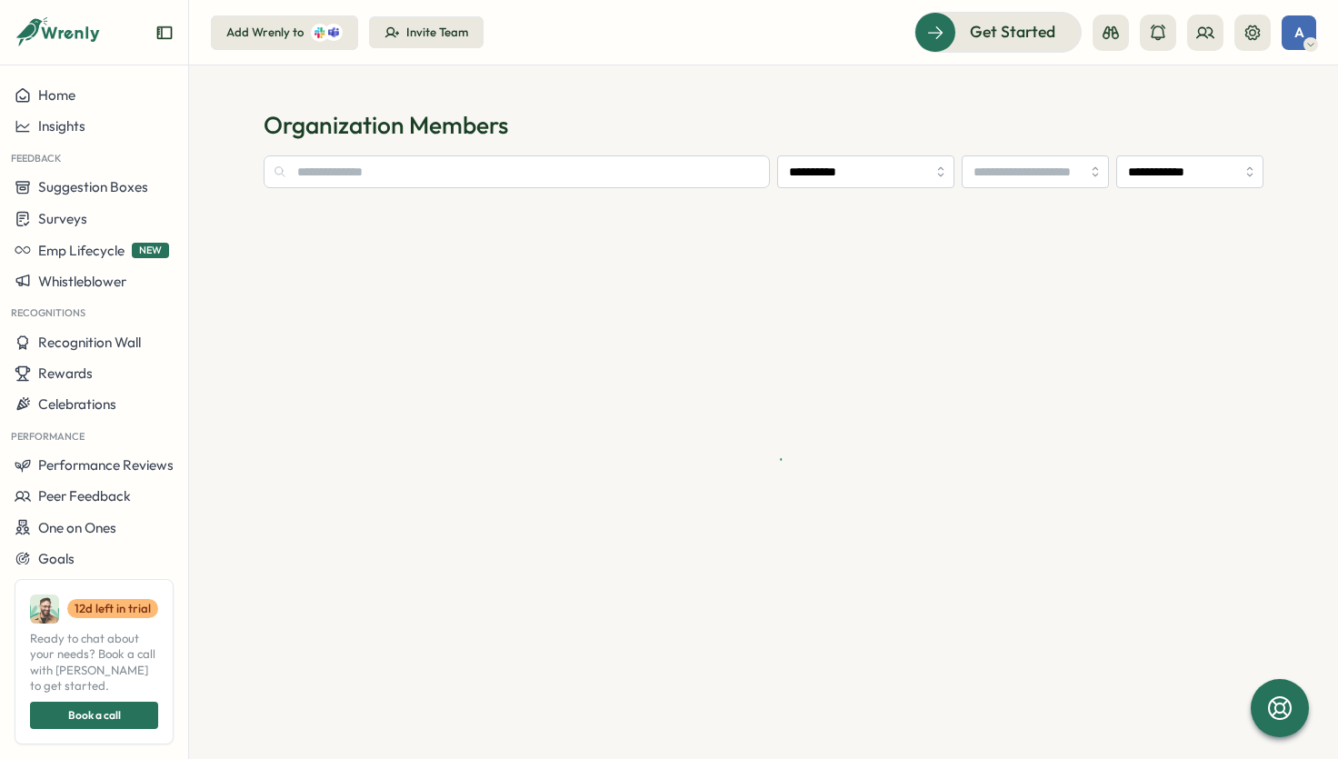
type input "**********"
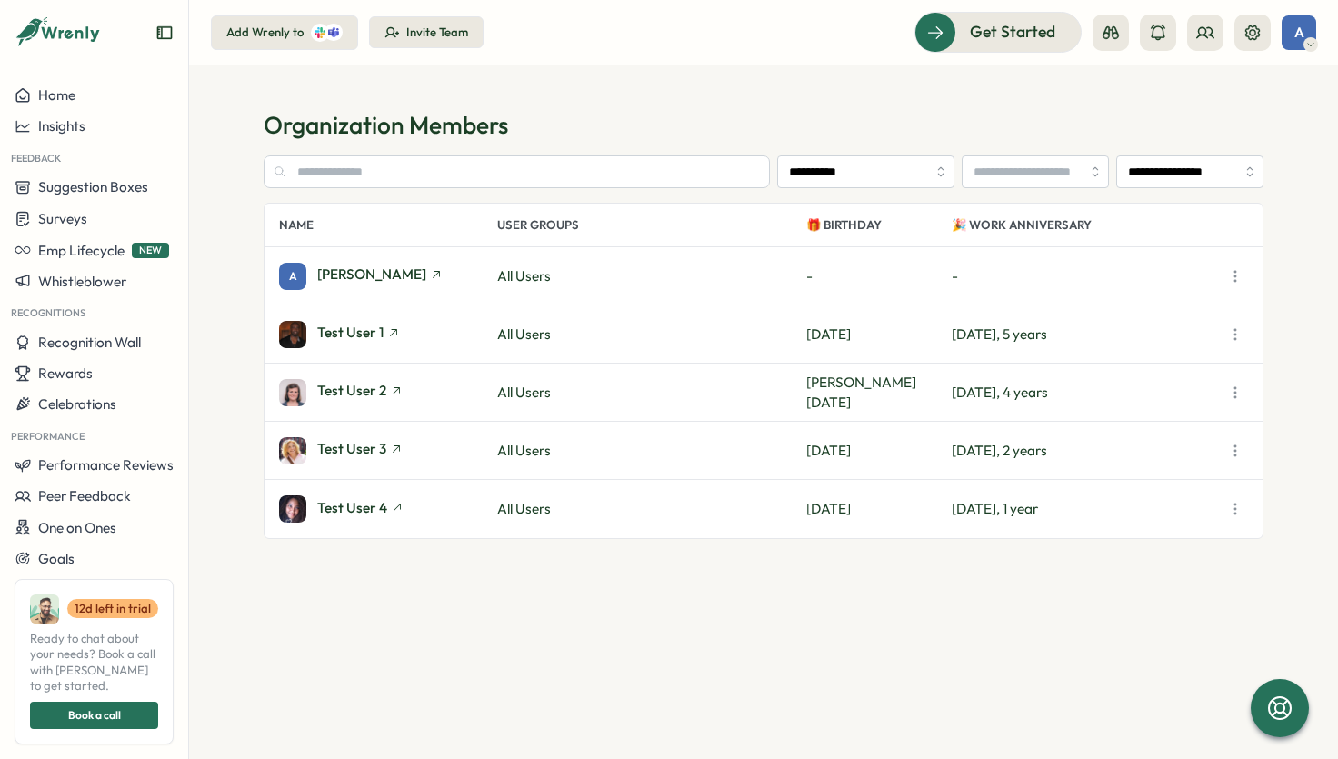
click at [1233, 333] on icon "button" at bounding box center [1236, 335] width 18 height 18
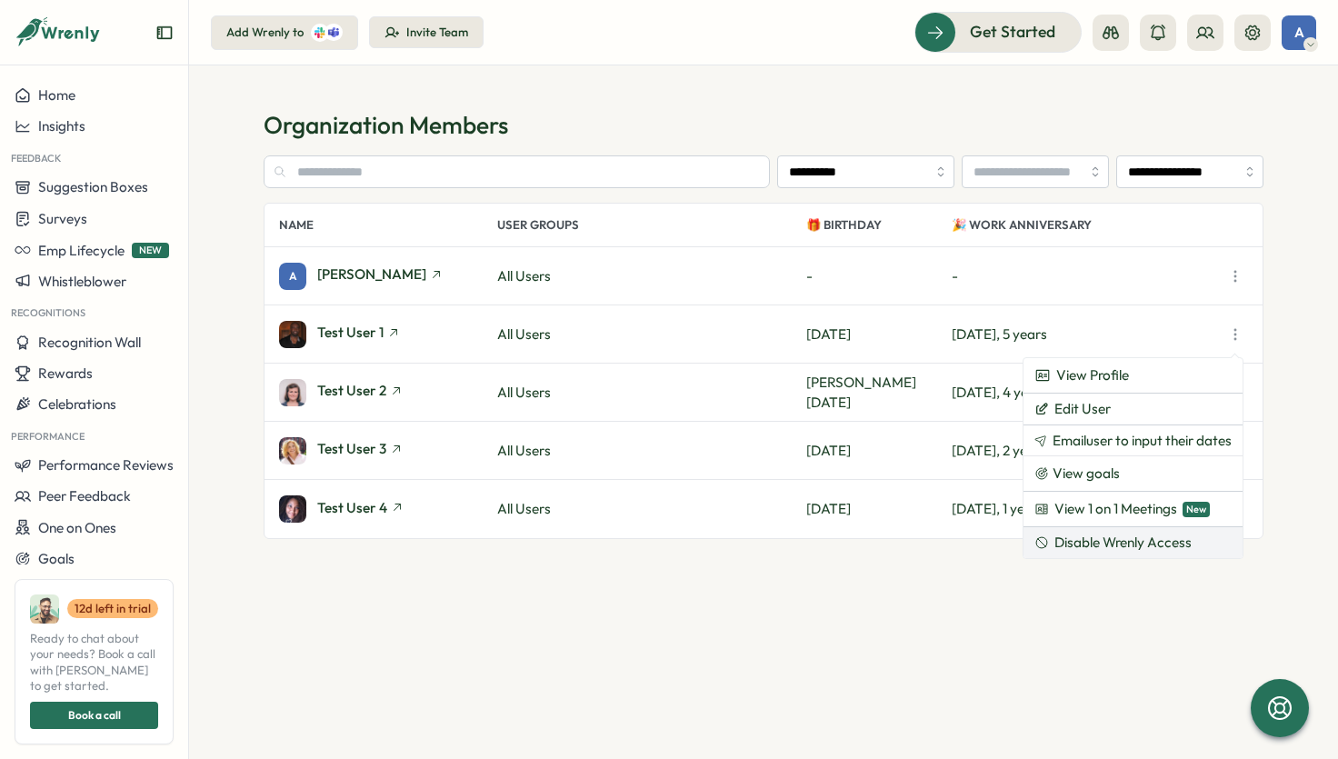
click at [1144, 544] on span "Disable Wrenly Access" at bounding box center [1123, 543] width 137 height 16
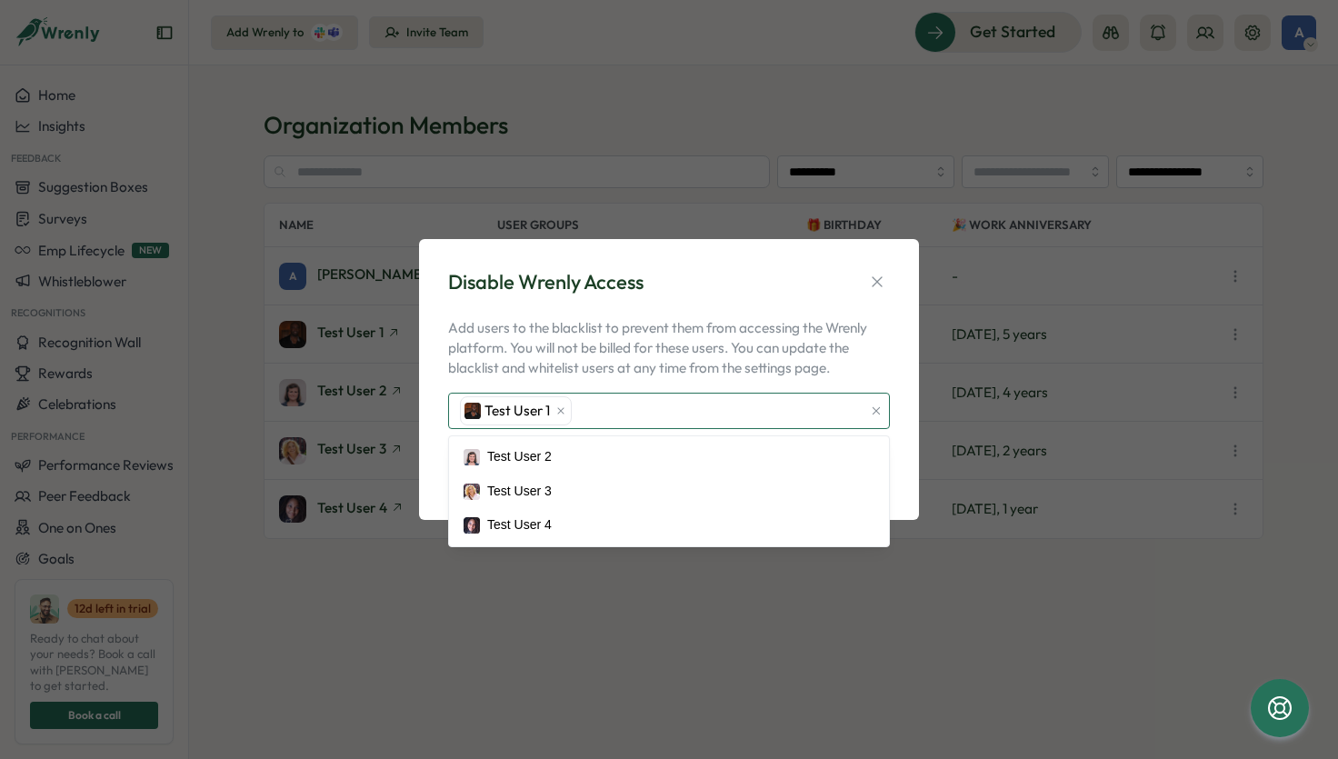
click at [810, 406] on div "Test User 1" at bounding box center [659, 411] width 406 height 35
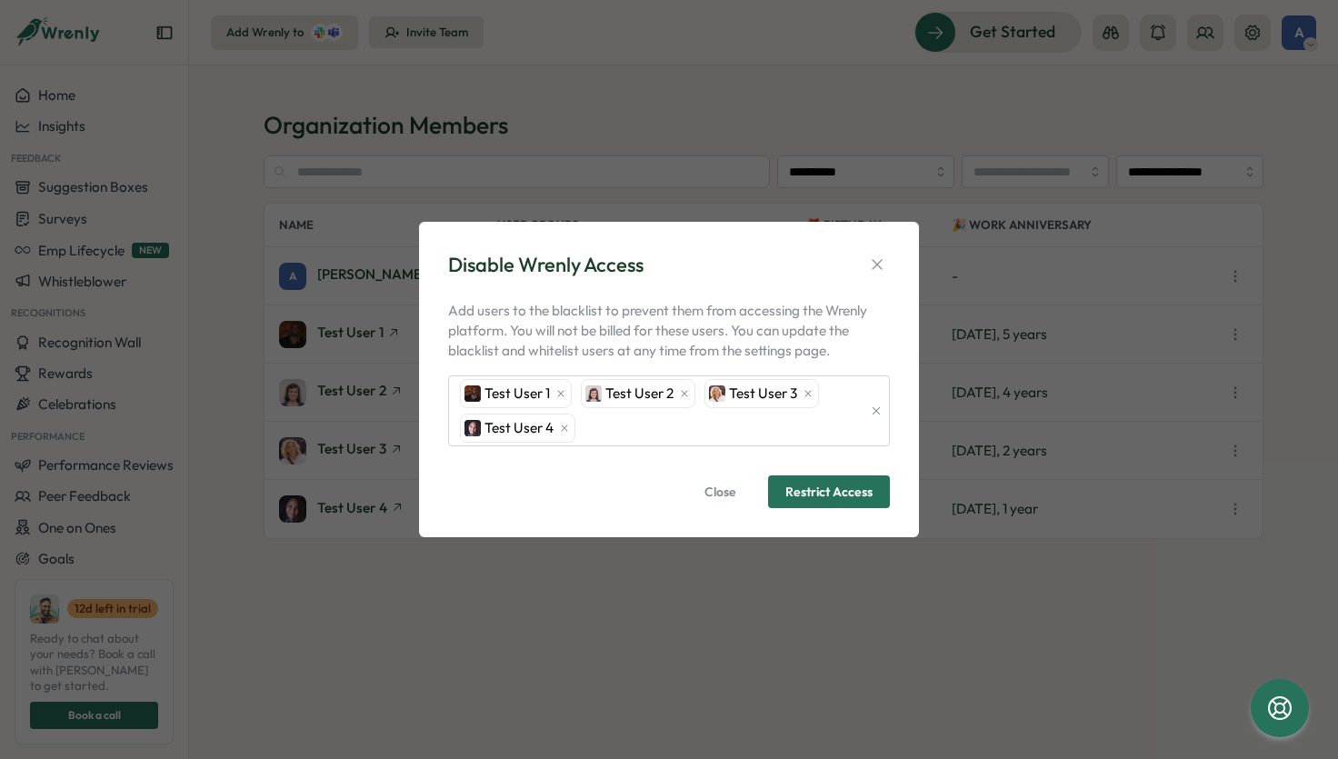
click at [738, 312] on p "Add users to the blacklist to prevent them from accessing the Wrenly platform. …" at bounding box center [669, 331] width 442 height 60
click at [882, 265] on icon "button" at bounding box center [877, 265] width 18 height 18
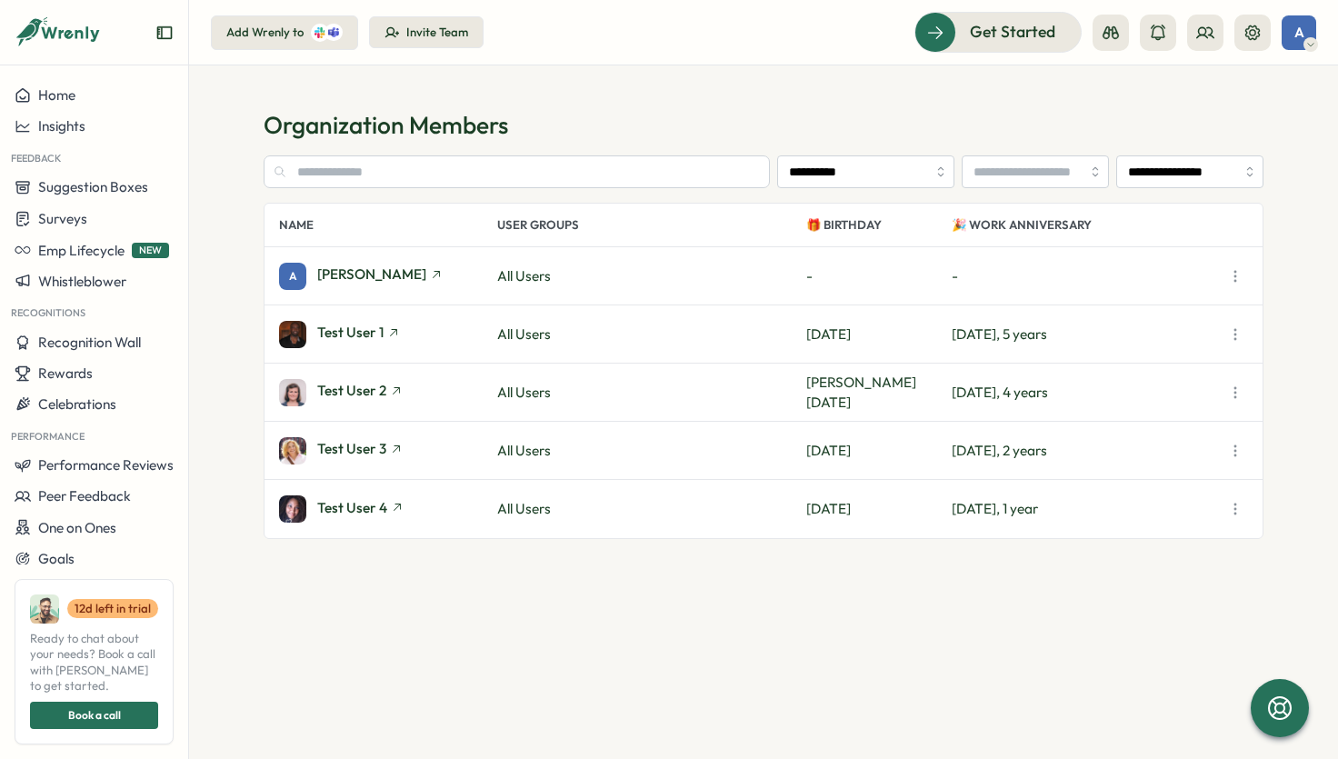
click at [396, 720] on section "**********" at bounding box center [763, 412] width 1149 height 694
click at [1294, 731] on div at bounding box center [1279, 707] width 61 height 61
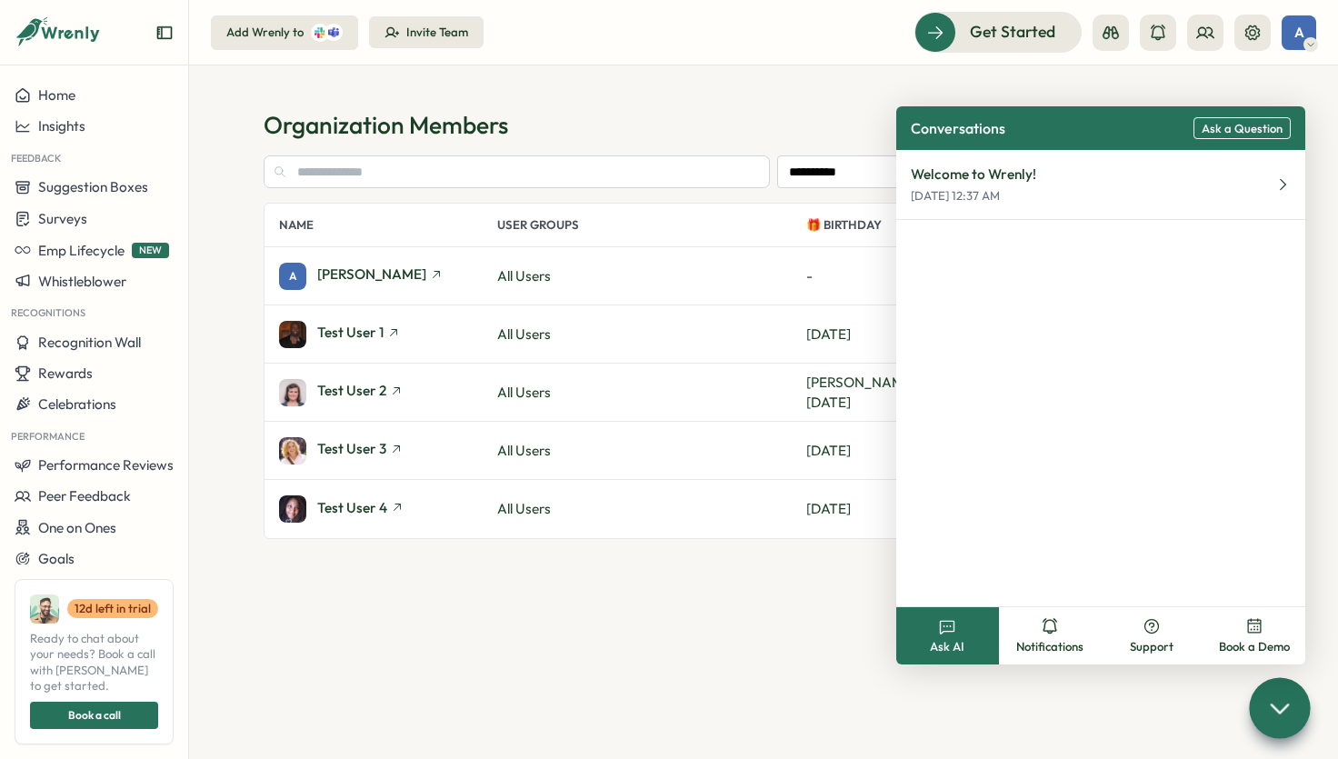
click at [742, 85] on section "**********" at bounding box center [763, 412] width 1149 height 694
